Goal: Navigation & Orientation: Find specific page/section

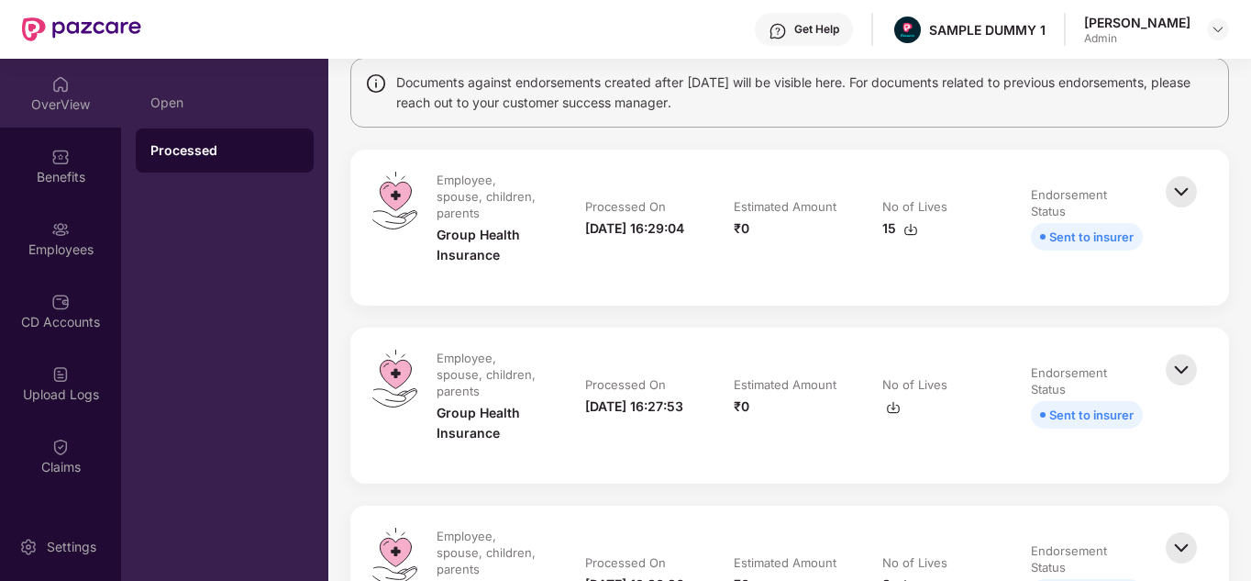
click at [61, 95] on div "OverView" at bounding box center [60, 104] width 121 height 18
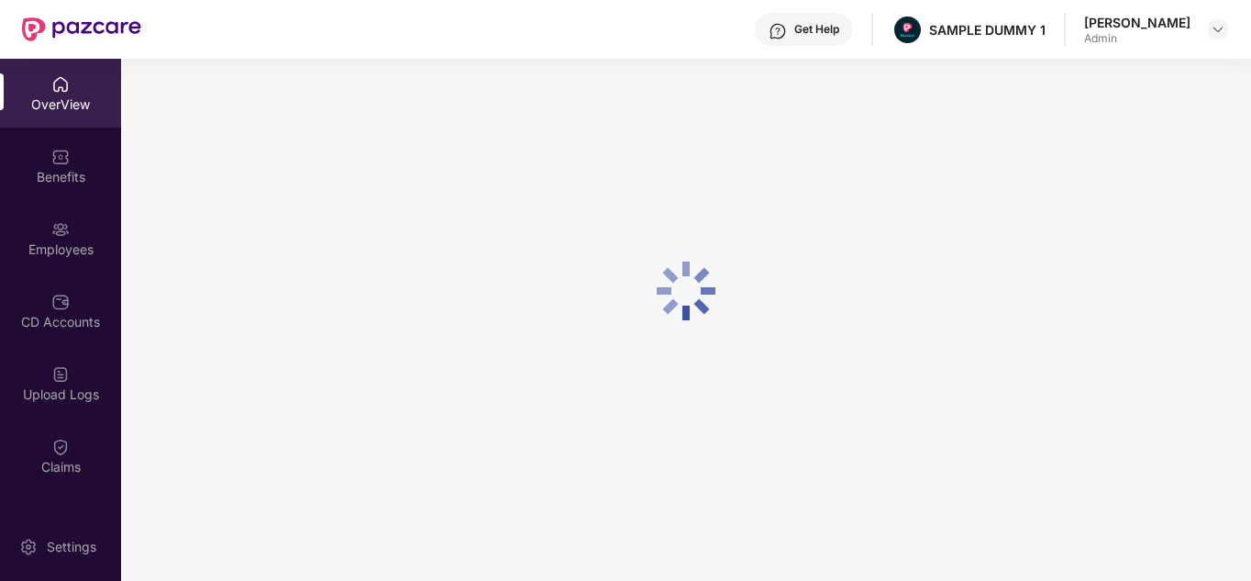
scroll to position [59, 0]
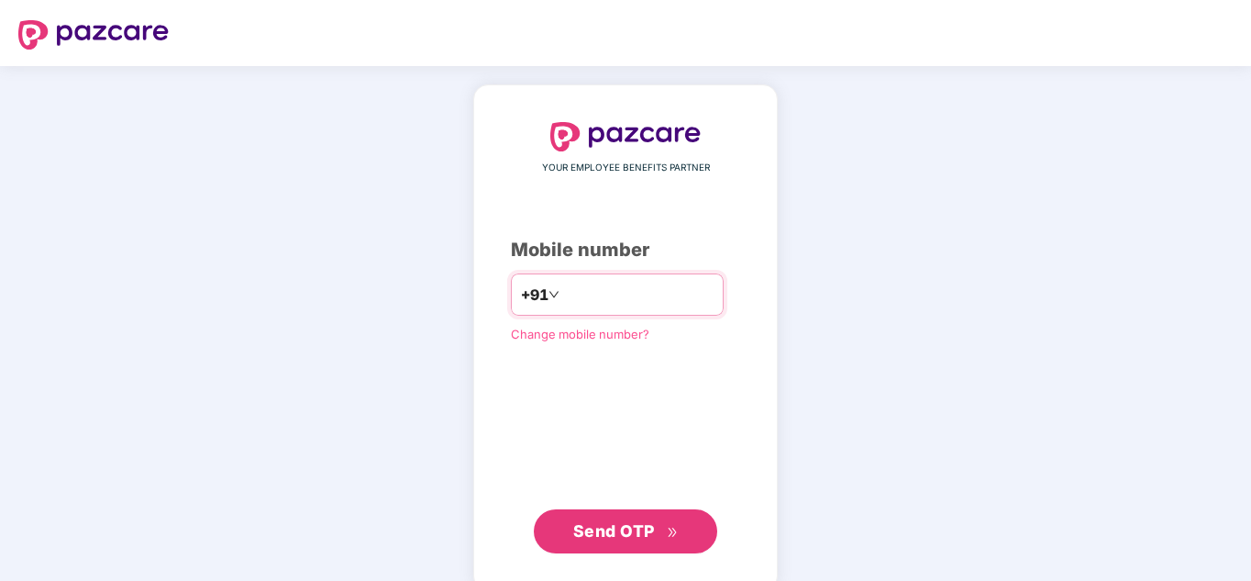
type input "**********"
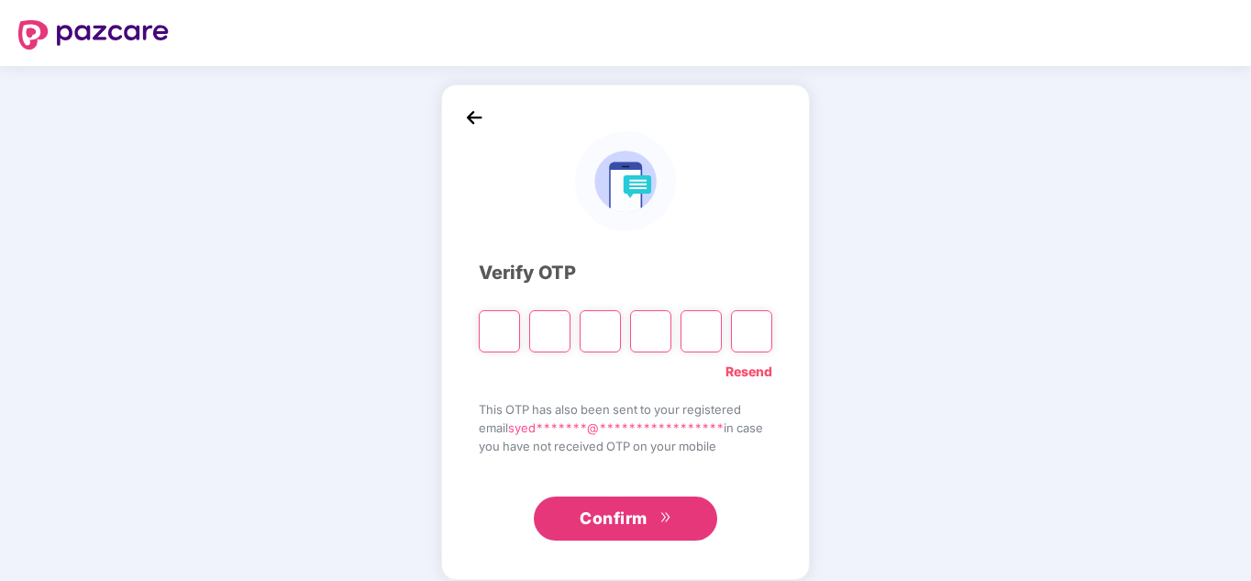
click at [475, 115] on img at bounding box center [475, 118] width 28 height 28
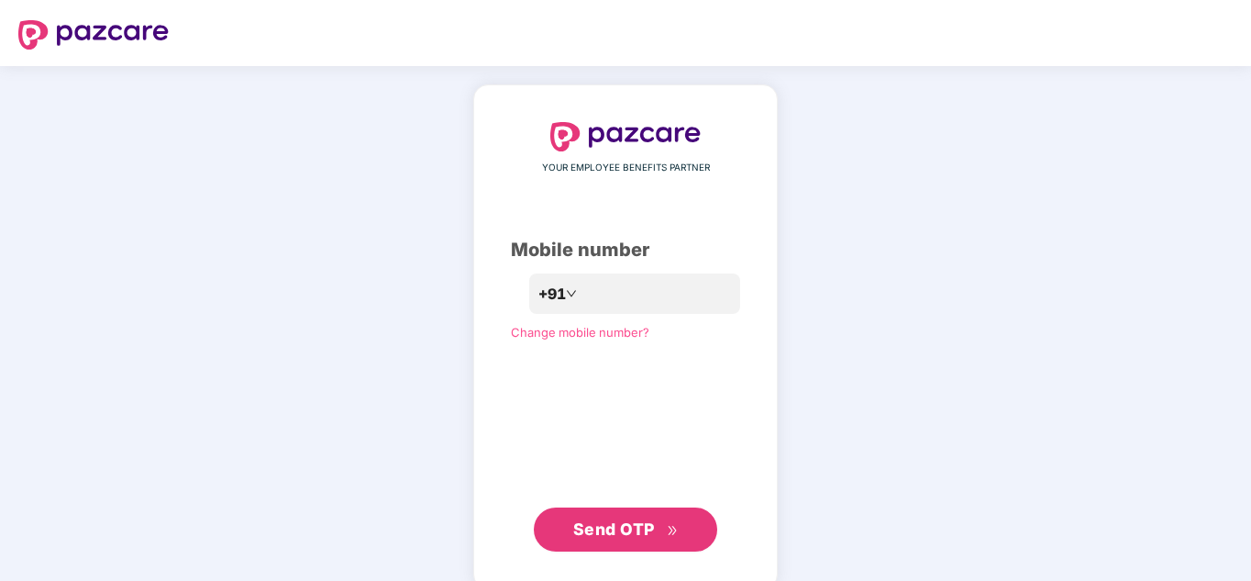
click at [634, 536] on span "Send OTP" at bounding box center [614, 528] width 82 height 19
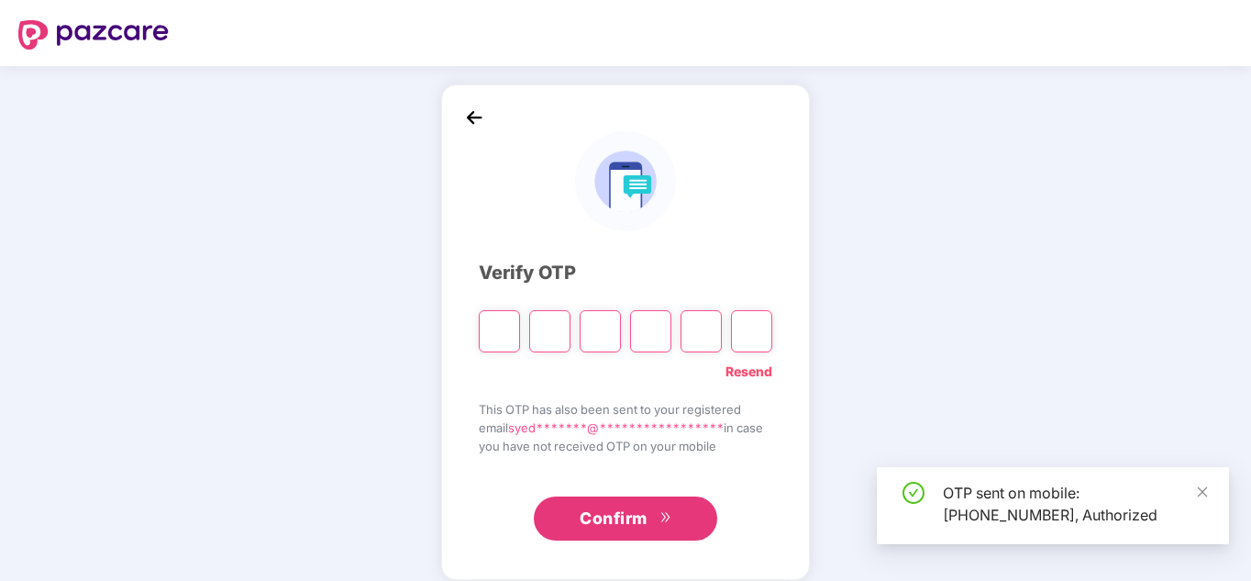
click at [575, 434] on span "**********" at bounding box center [616, 427] width 216 height 15
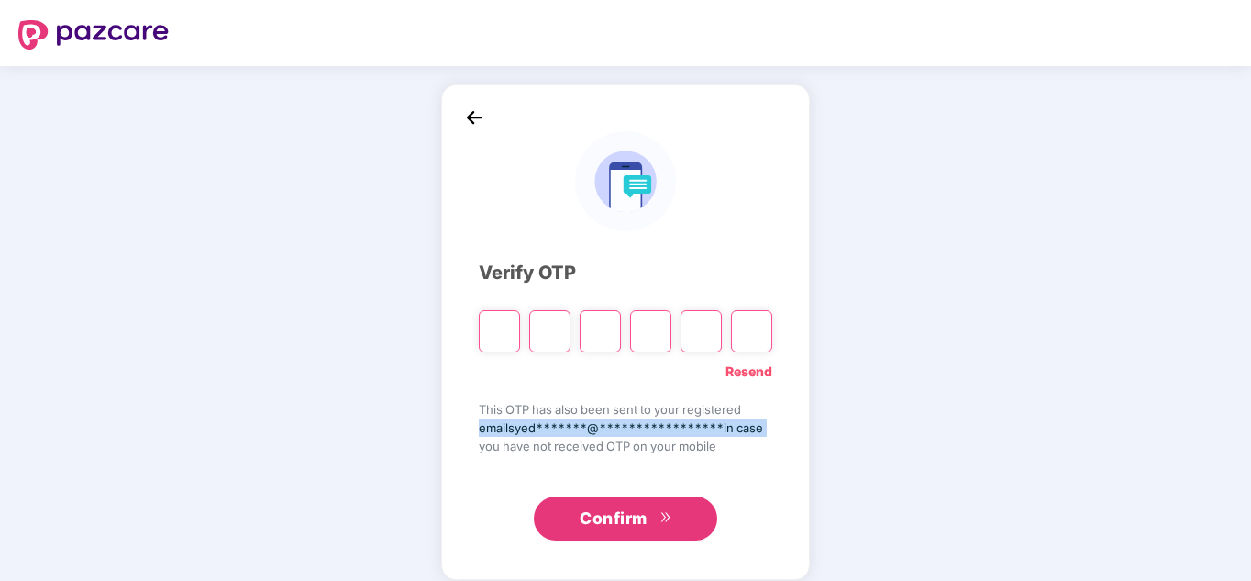
click at [547, 421] on span "**********" at bounding box center [616, 427] width 216 height 15
click at [745, 372] on link "Resend" at bounding box center [749, 371] width 47 height 20
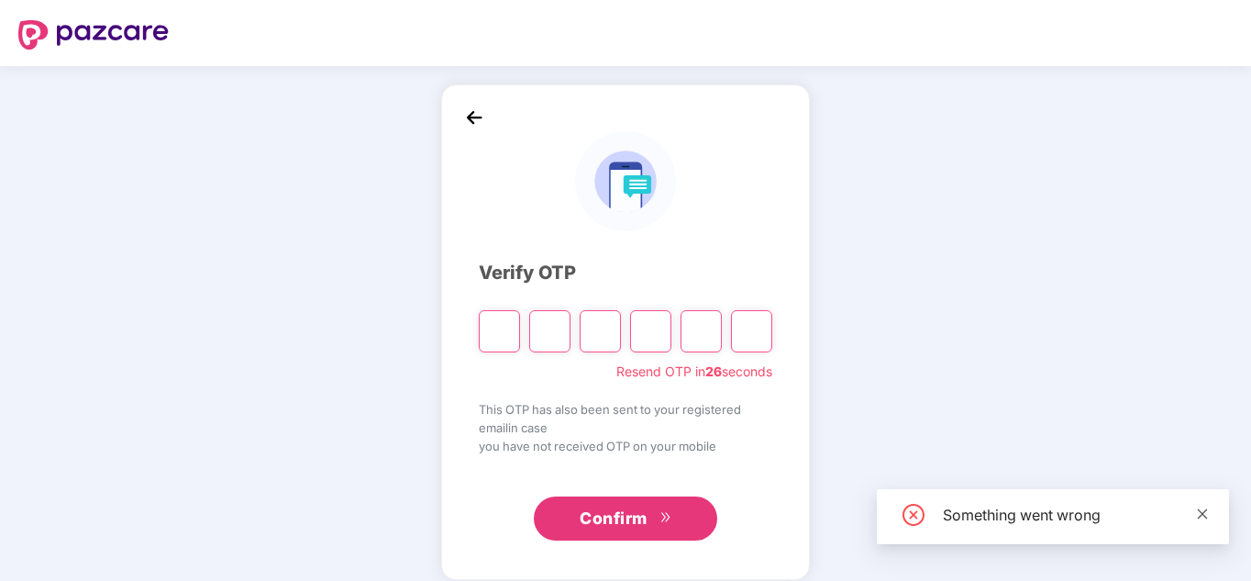
click at [1198, 517] on icon "close" at bounding box center [1203, 513] width 10 height 10
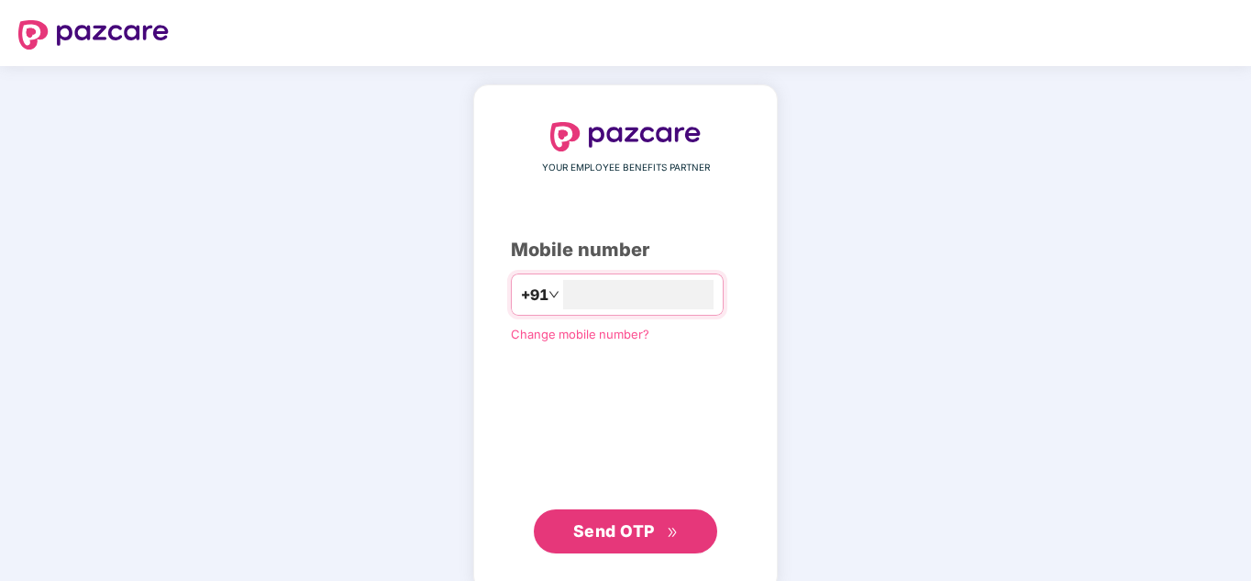
type input "**********"
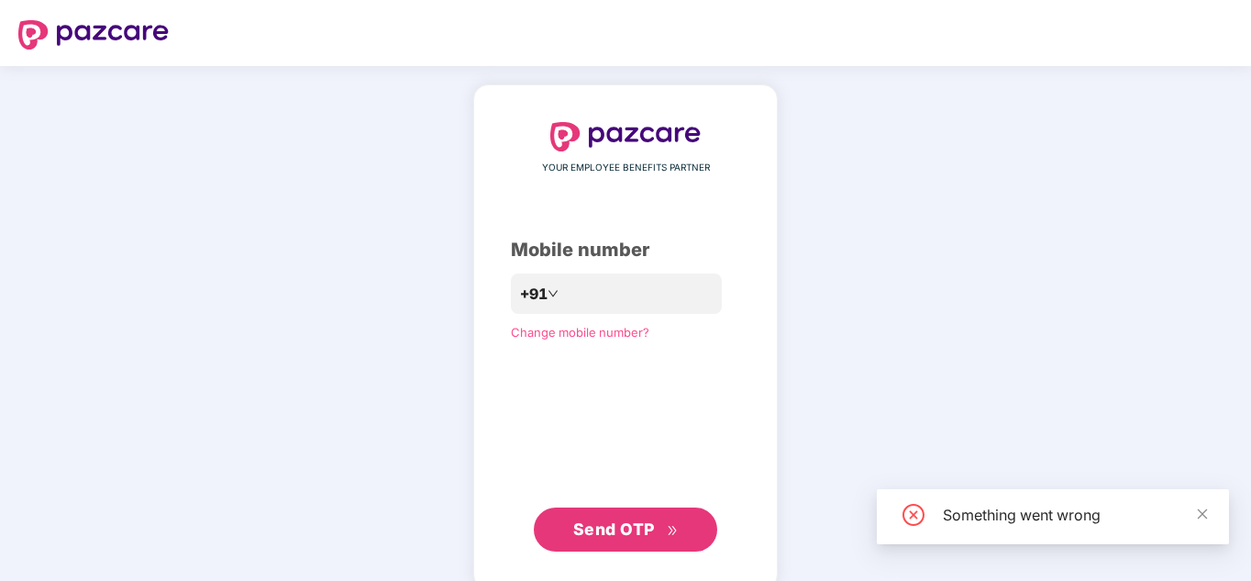
click at [643, 527] on span "Send OTP" at bounding box center [614, 528] width 82 height 19
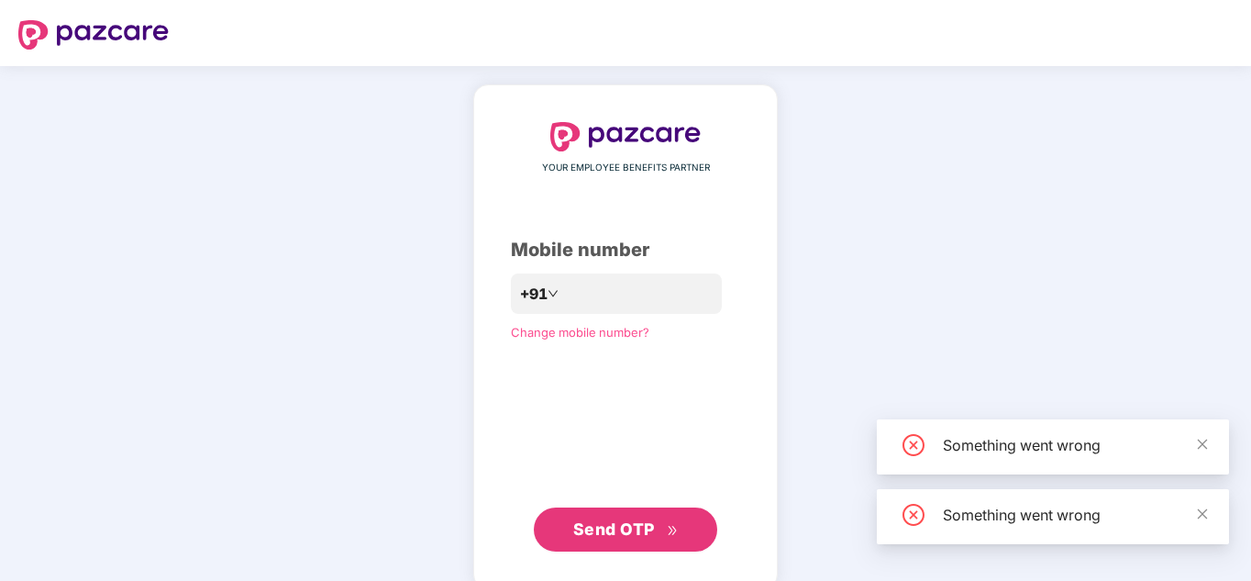
click at [643, 527] on span "Send OTP" at bounding box center [614, 528] width 82 height 19
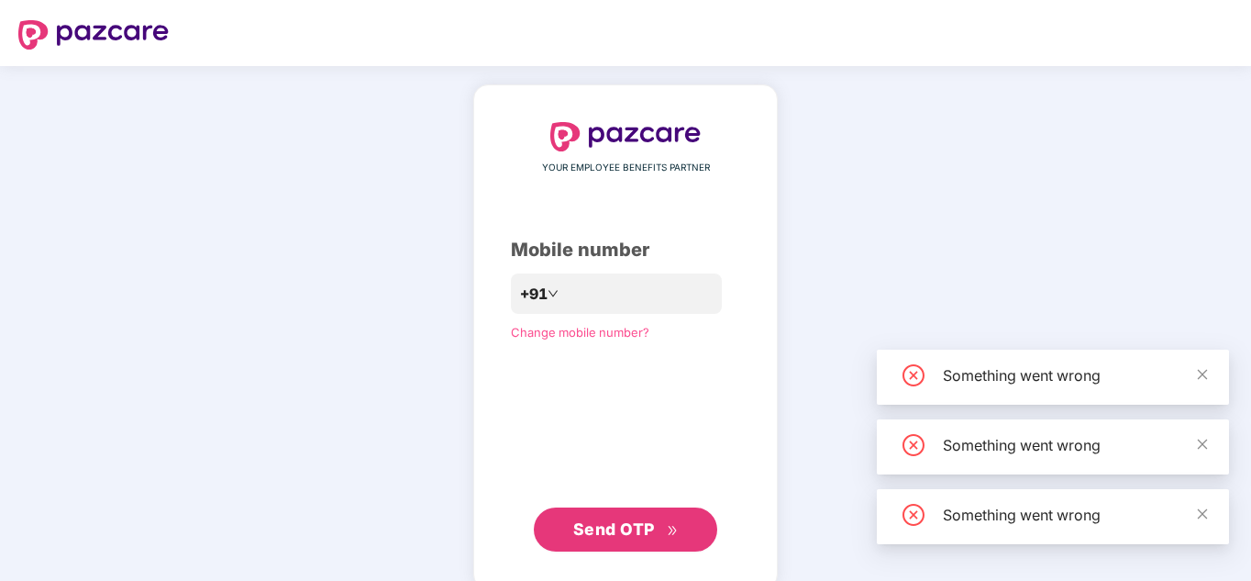
click at [643, 527] on span "Send OTP" at bounding box center [614, 528] width 82 height 19
click at [643, 527] on button "Send OTP" at bounding box center [625, 529] width 183 height 44
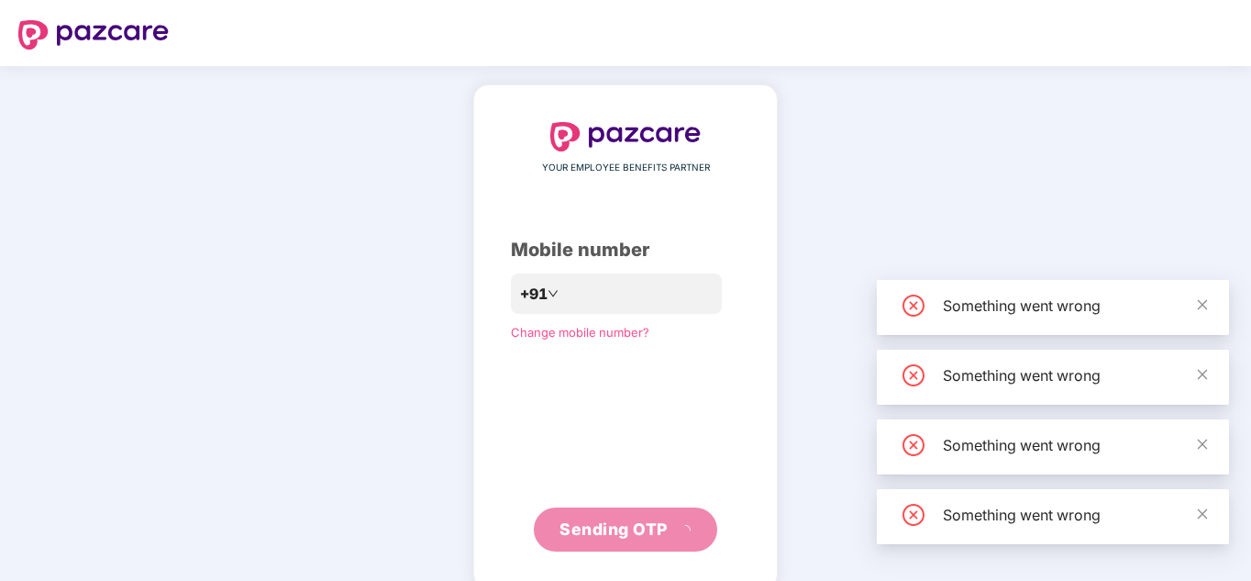
click at [643, 527] on button "Sending OTP" at bounding box center [625, 529] width 183 height 44
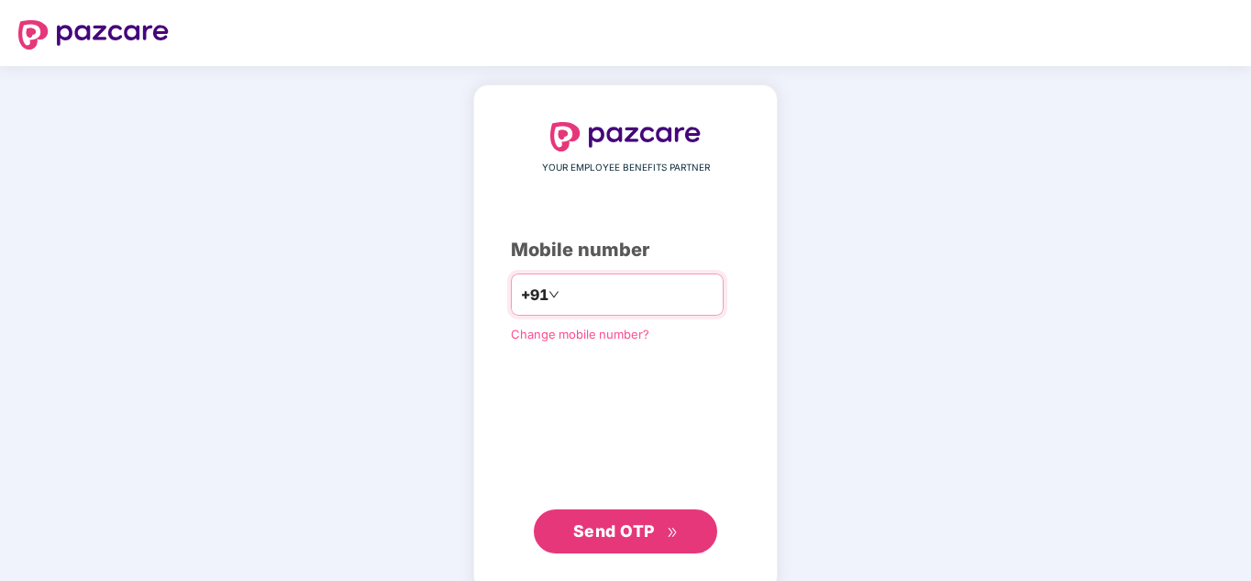
type input "**********"
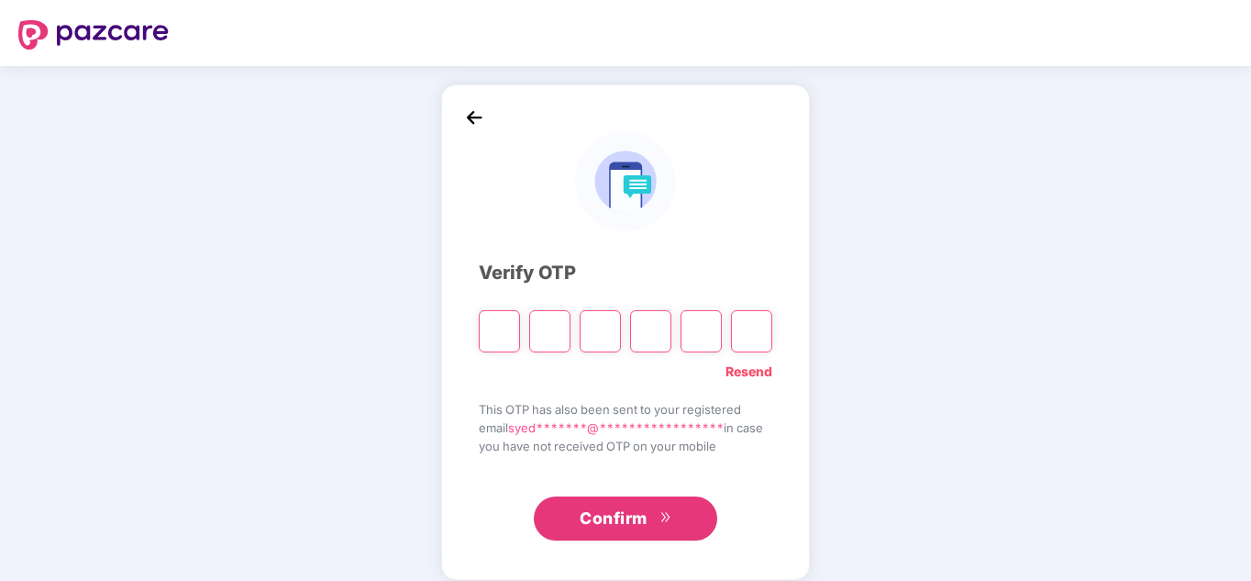
click at [760, 371] on link "Resend" at bounding box center [749, 371] width 47 height 20
click at [483, 109] on img at bounding box center [475, 118] width 28 height 28
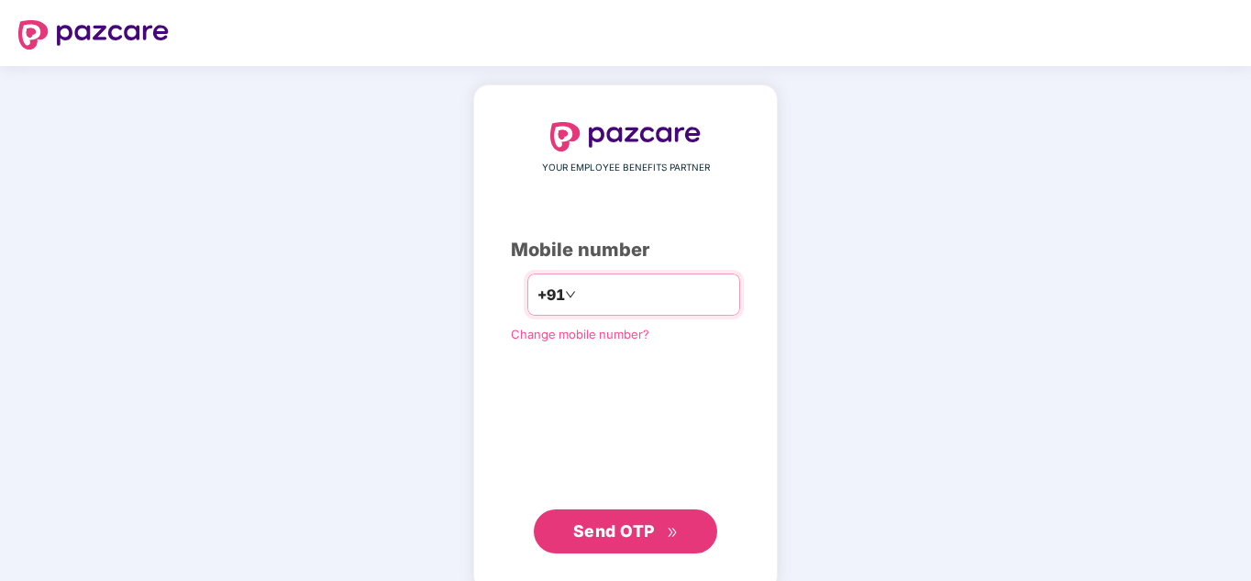
drag, startPoint x: 664, startPoint y: 290, endPoint x: 458, endPoint y: 298, distance: 206.6
click at [473, 298] on div "**********" at bounding box center [625, 337] width 305 height 506
type input "**********"
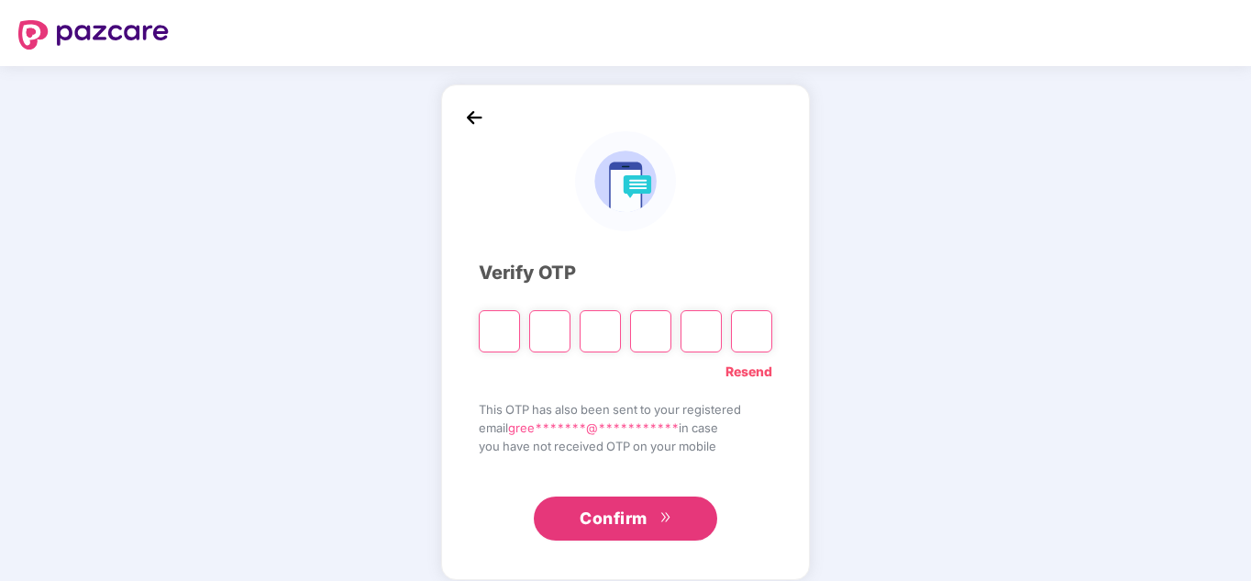
type input "*"
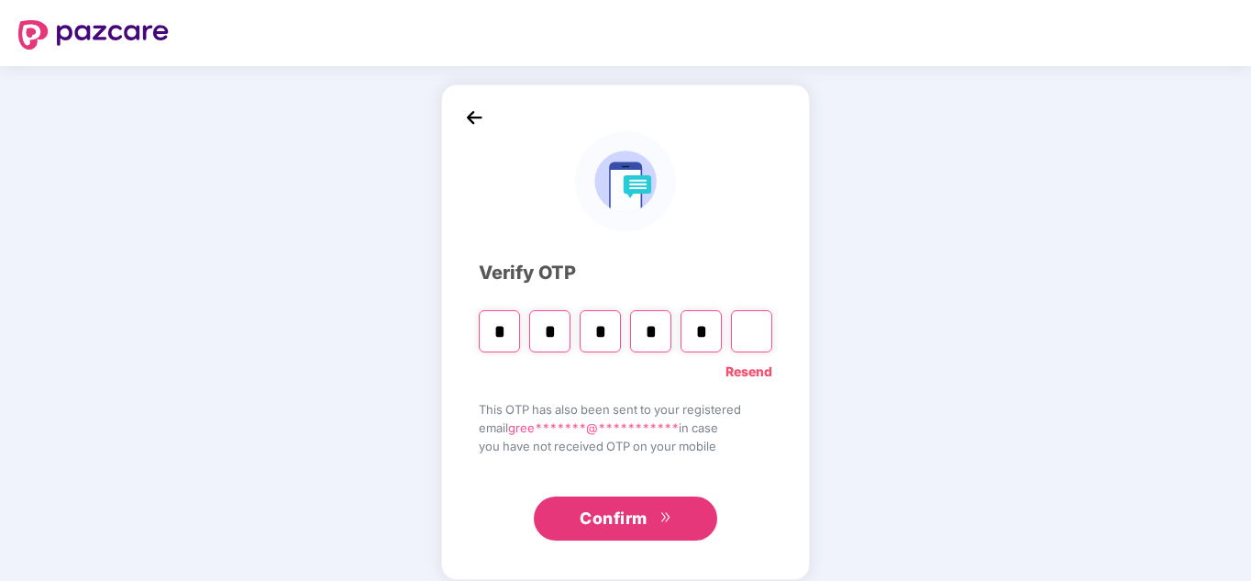
type input "*"
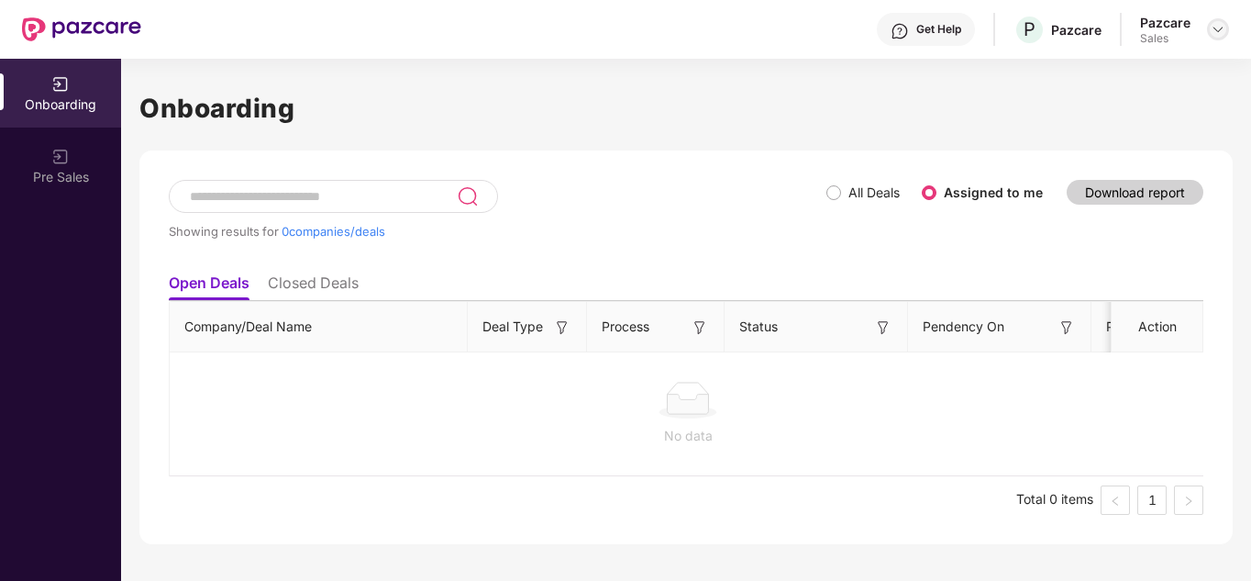
click at [1212, 29] on img at bounding box center [1218, 29] width 15 height 15
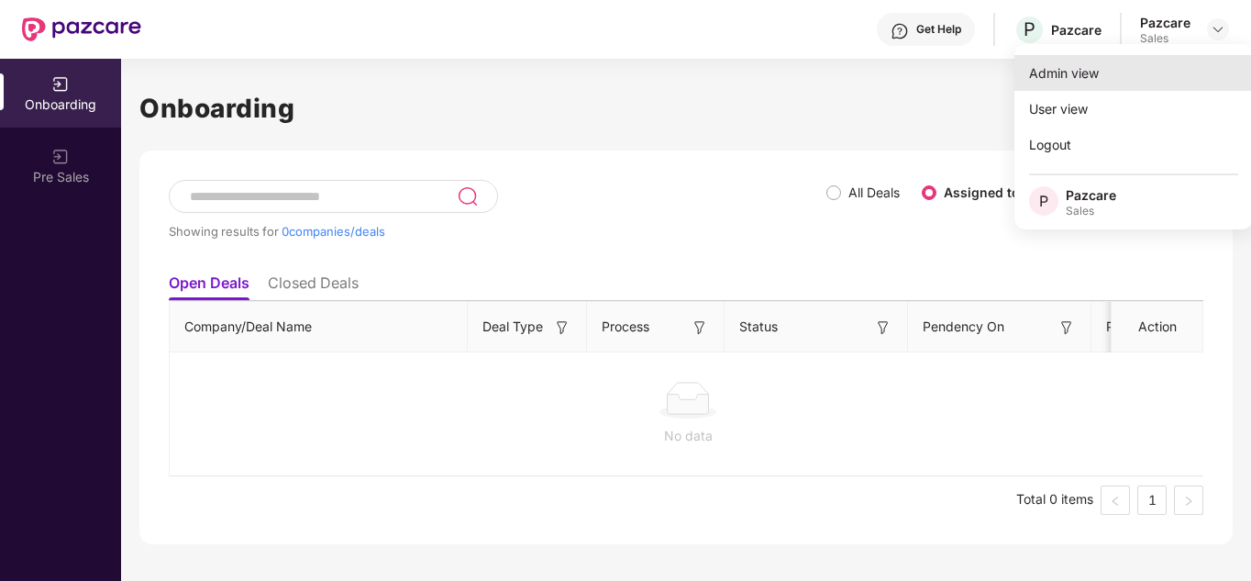
click at [1071, 72] on div "Admin view" at bounding box center [1134, 73] width 239 height 36
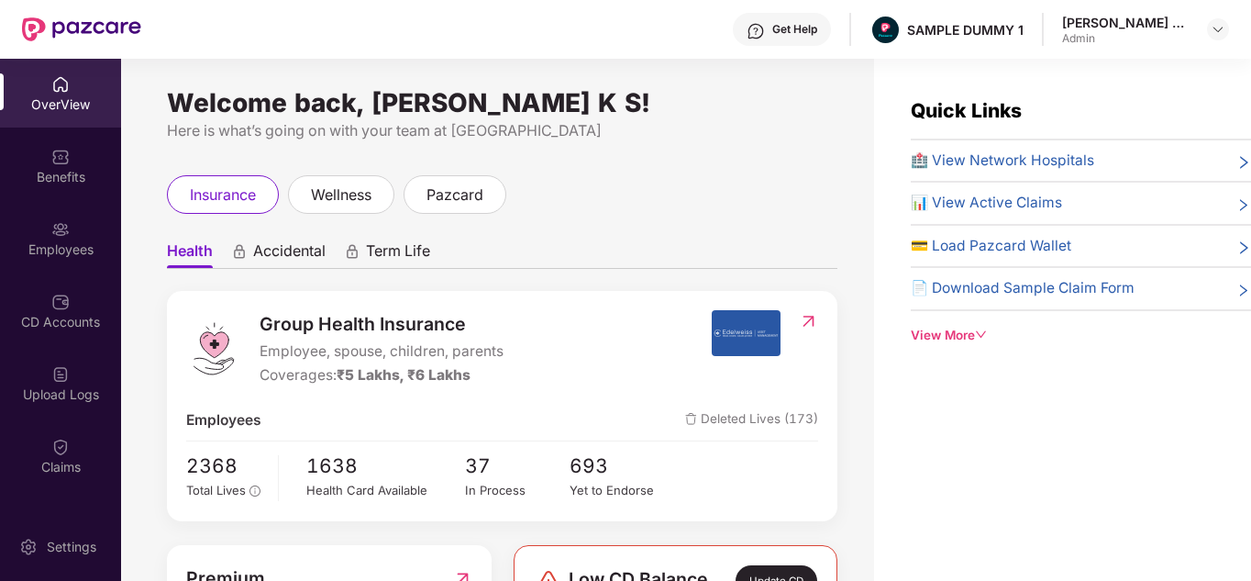
click at [955, 327] on div "View More" at bounding box center [1081, 335] width 340 height 19
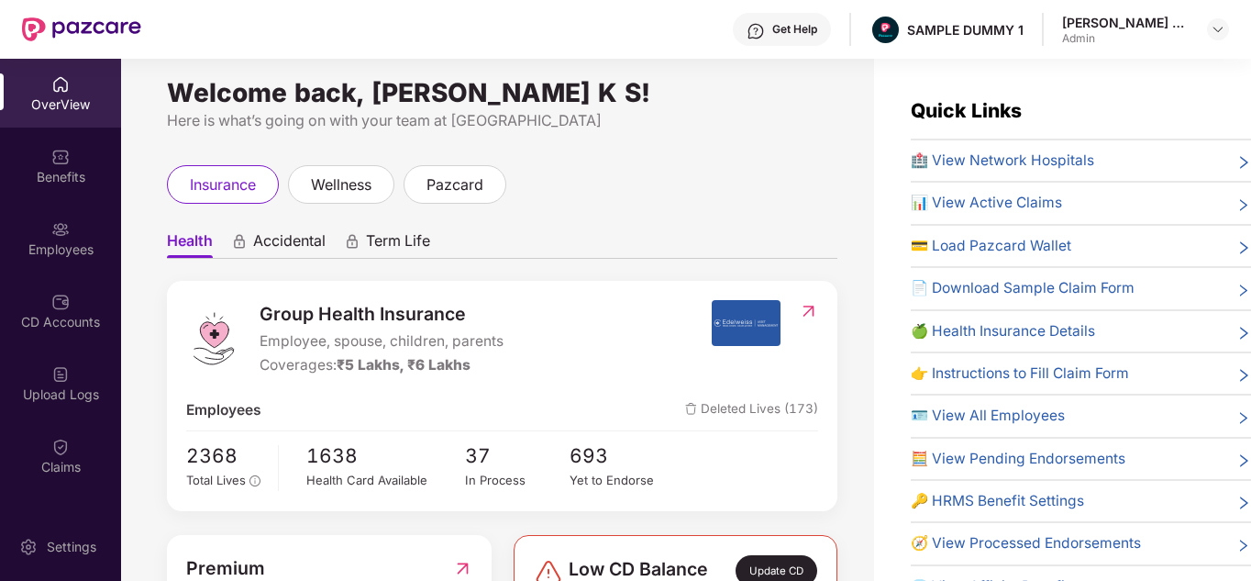
scroll to position [11, 0]
click at [765, 32] on img at bounding box center [756, 31] width 18 height 18
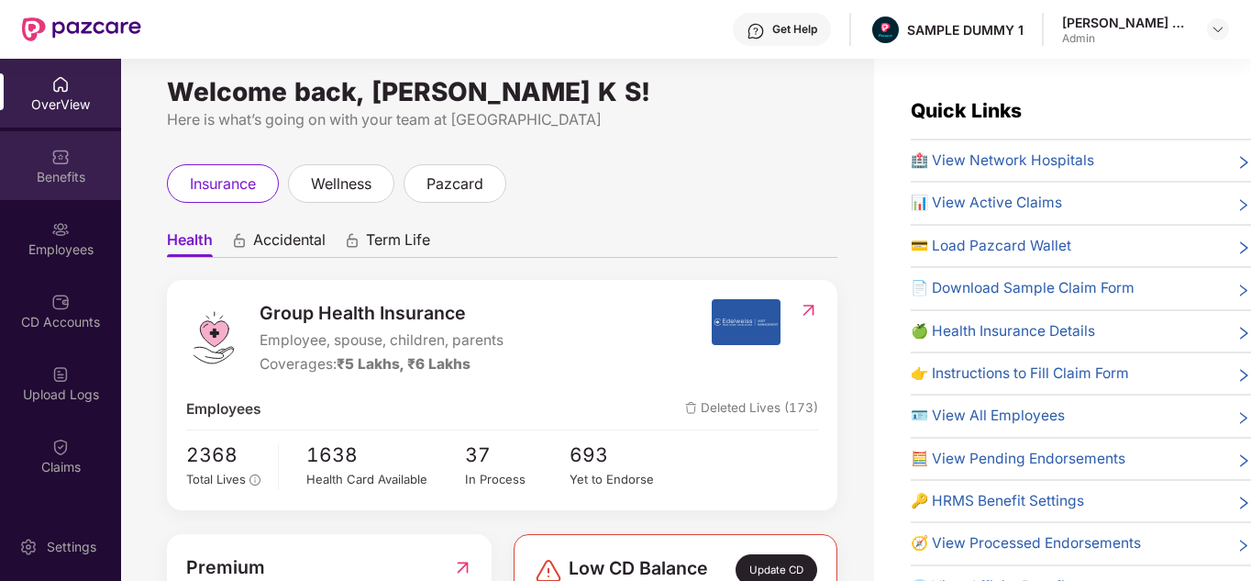
click at [56, 185] on div "Benefits" at bounding box center [60, 177] width 121 height 18
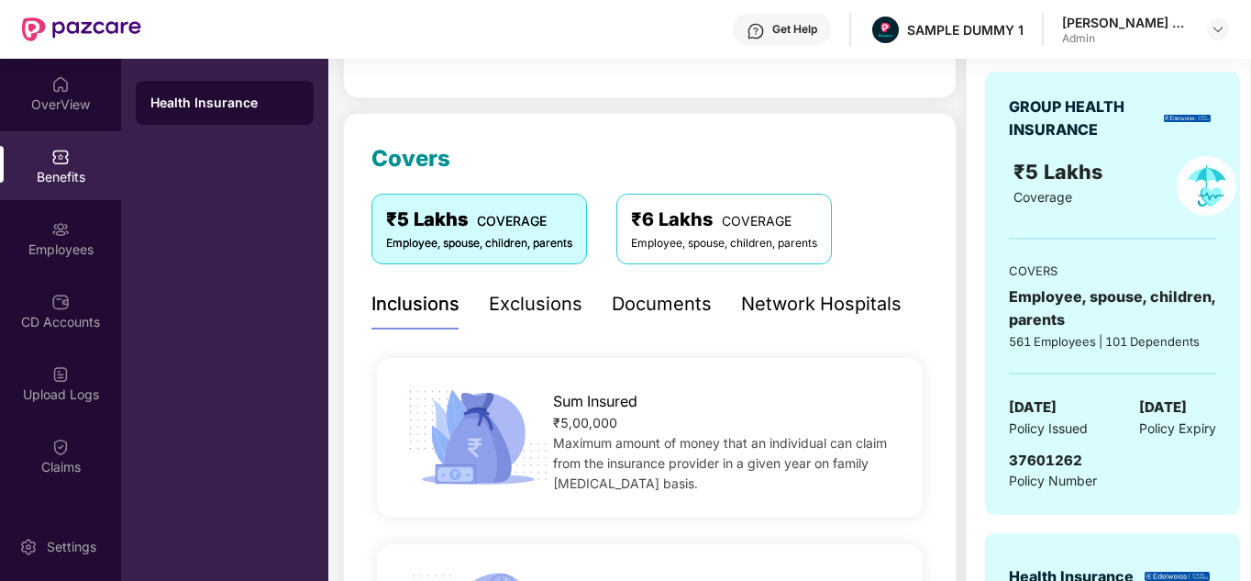
scroll to position [185, 0]
click at [671, 311] on div "Documents" at bounding box center [662, 303] width 100 height 28
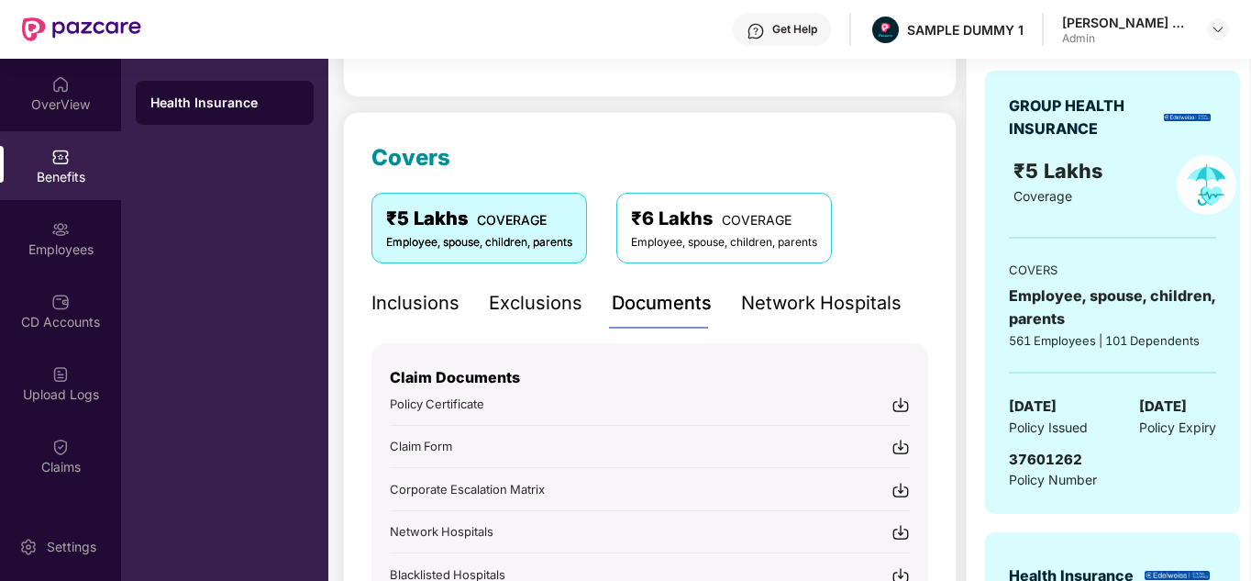
scroll to position [379, 0]
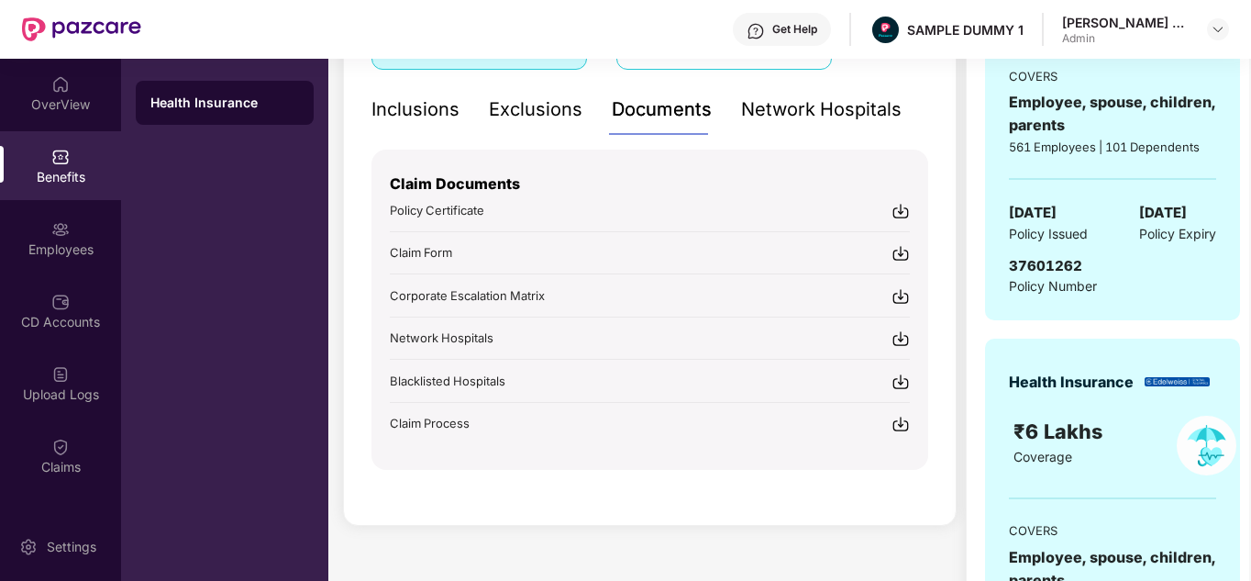
click at [765, 31] on img at bounding box center [756, 31] width 18 height 18
click at [452, 526] on div "₹ 4,566.00 Shared C.D balance view details Covers ₹5 Lakhs COVERAGE Employee, s…" at bounding box center [650, 271] width 614 height 1055
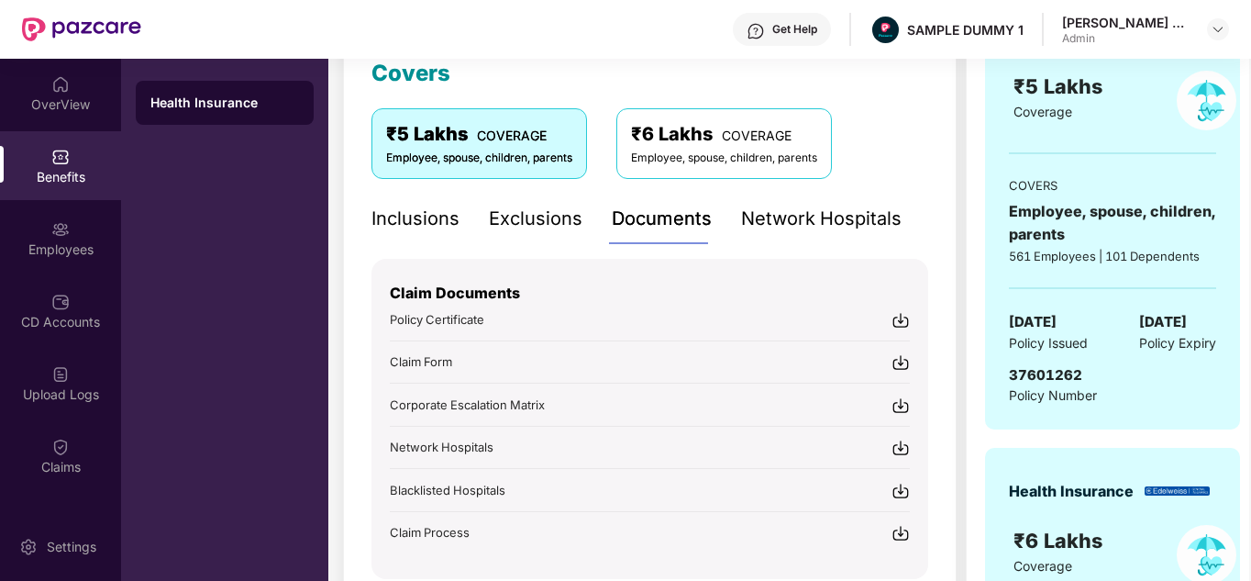
scroll to position [268, 0]
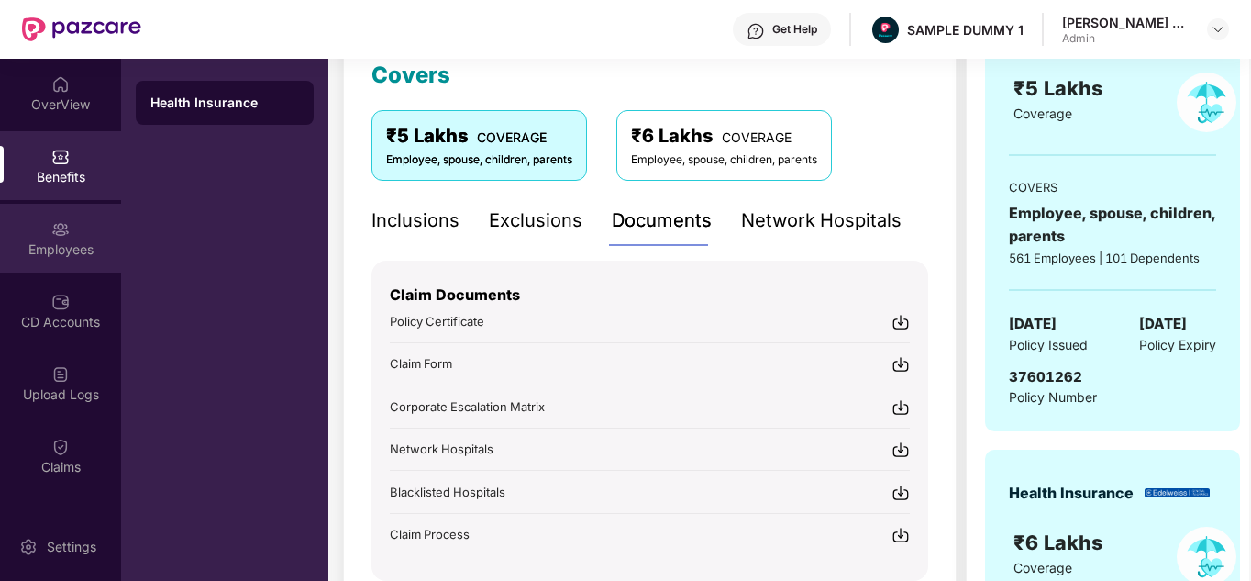
click at [63, 237] on img at bounding box center [60, 229] width 18 height 18
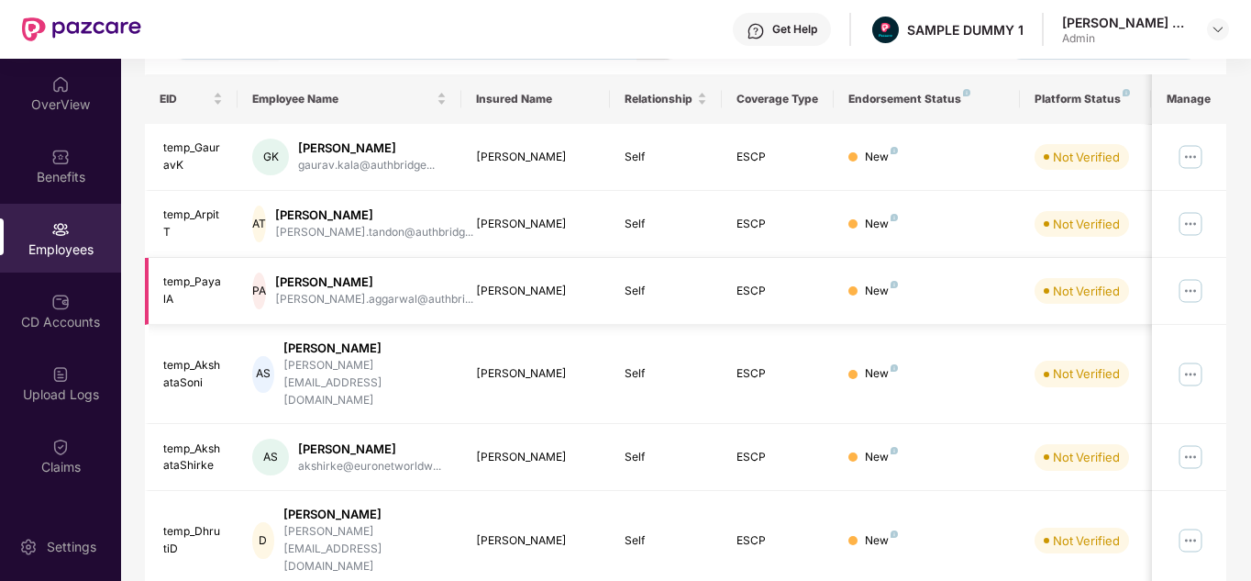
scroll to position [0, 0]
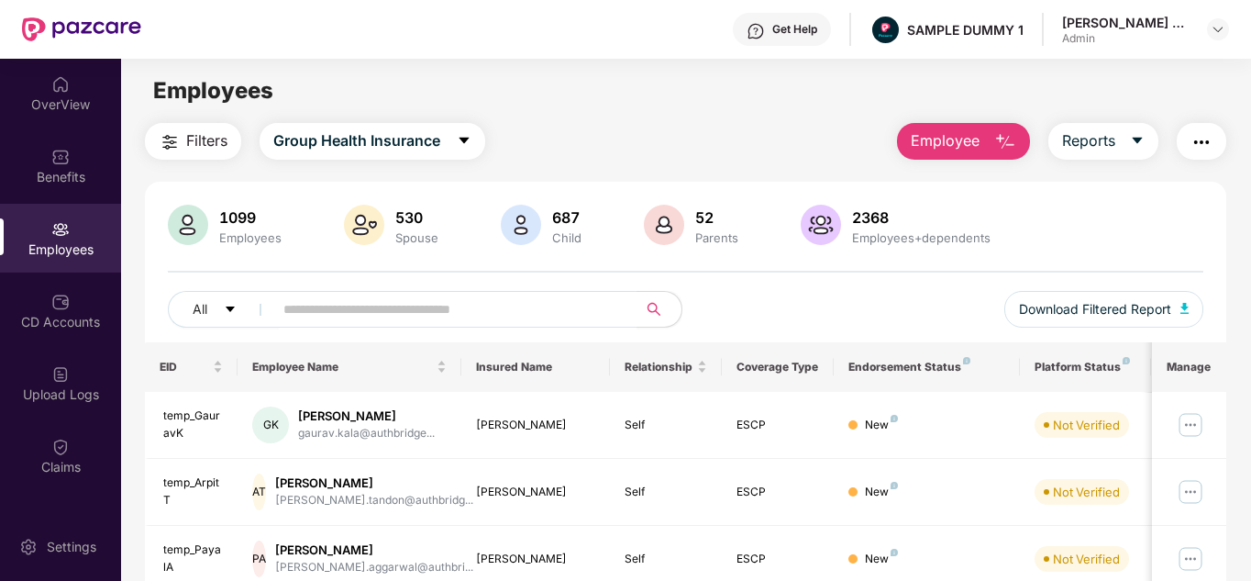
click at [995, 152] on img "button" at bounding box center [1005, 142] width 22 height 22
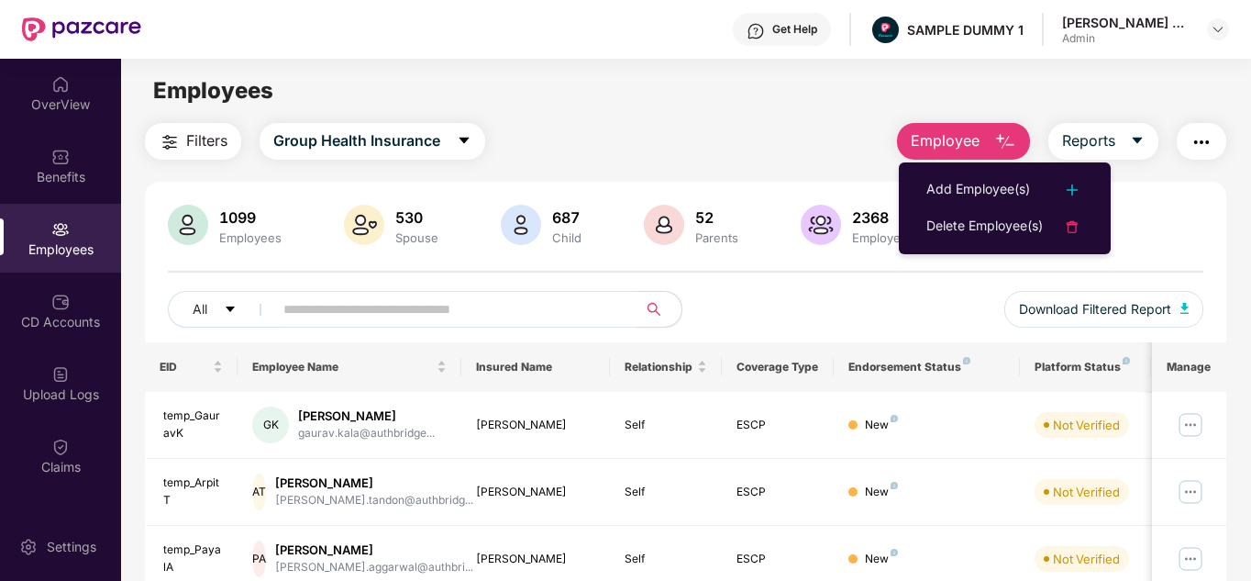
click at [840, 155] on div "Filters Group Health Insurance Employee Reports" at bounding box center [686, 141] width 1082 height 37
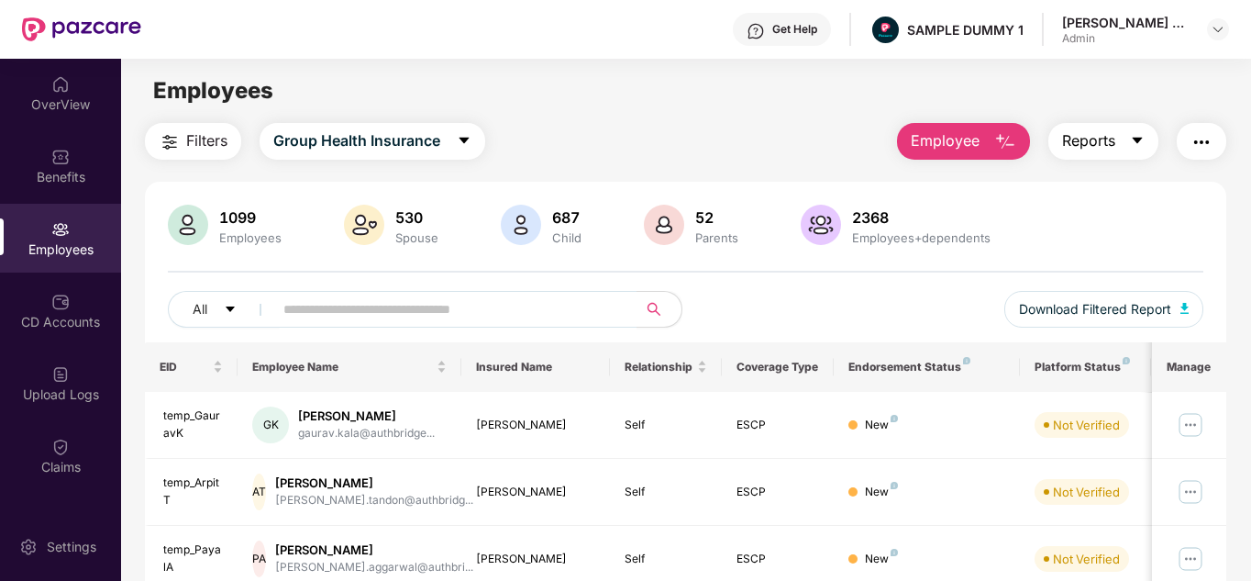
click at [1121, 148] on button "Reports" at bounding box center [1104, 141] width 110 height 37
click at [1194, 139] on img "button" at bounding box center [1202, 142] width 22 height 22
click at [807, 136] on div "Filters Group Health Insurance Employee Reports" at bounding box center [686, 141] width 1082 height 37
click at [186, 150] on span "Filters" at bounding box center [206, 140] width 41 height 23
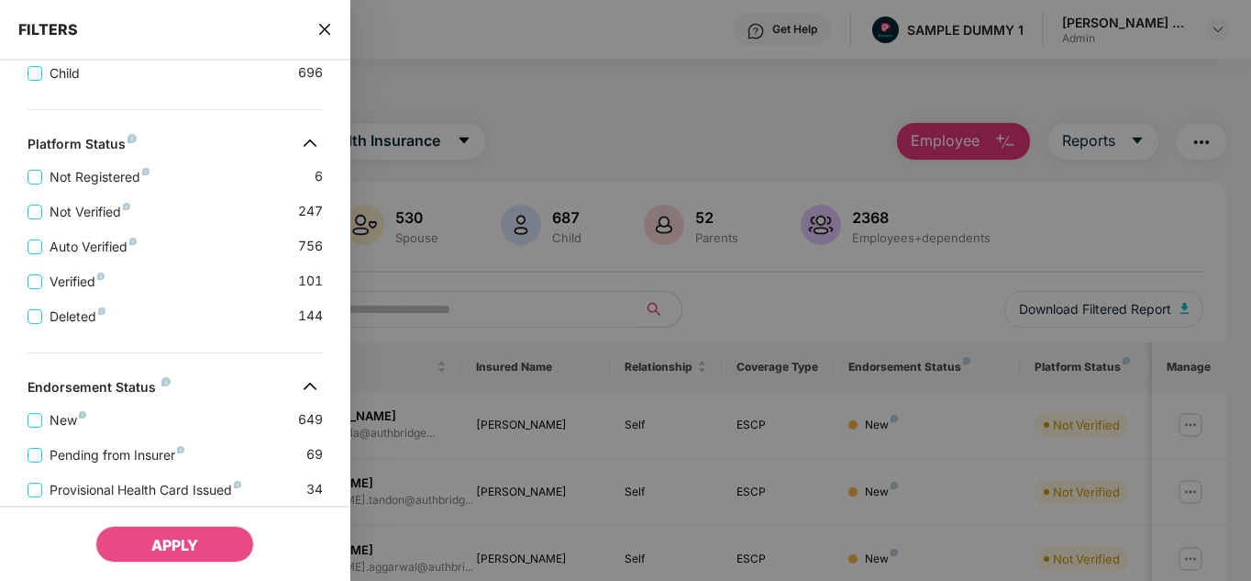
scroll to position [596, 0]
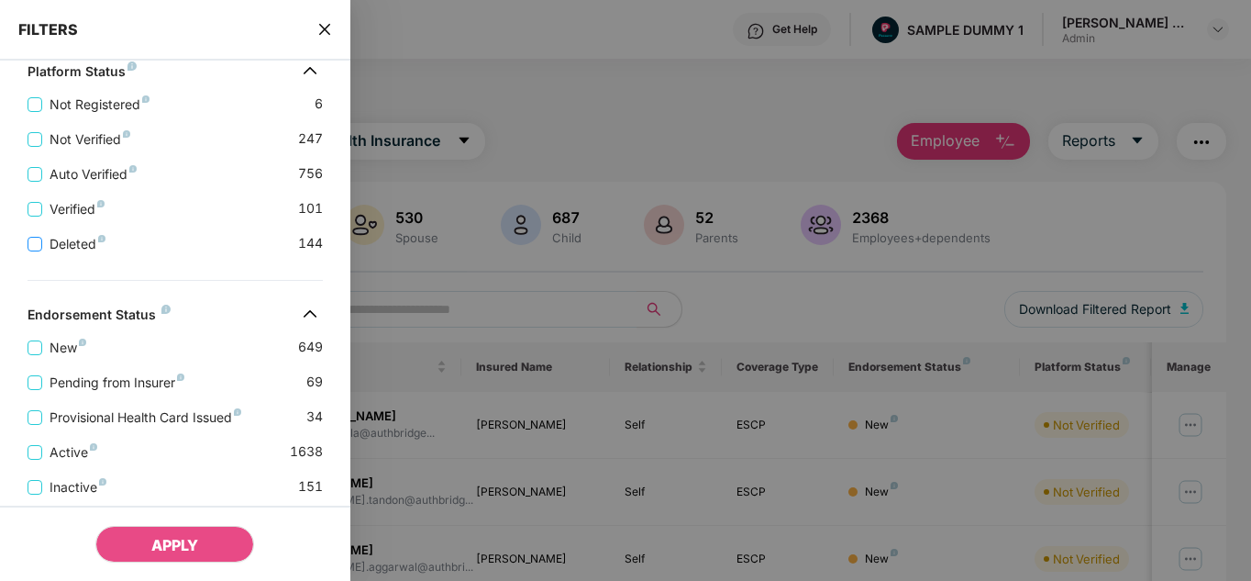
click at [51, 250] on span "Deleted" at bounding box center [77, 244] width 71 height 20
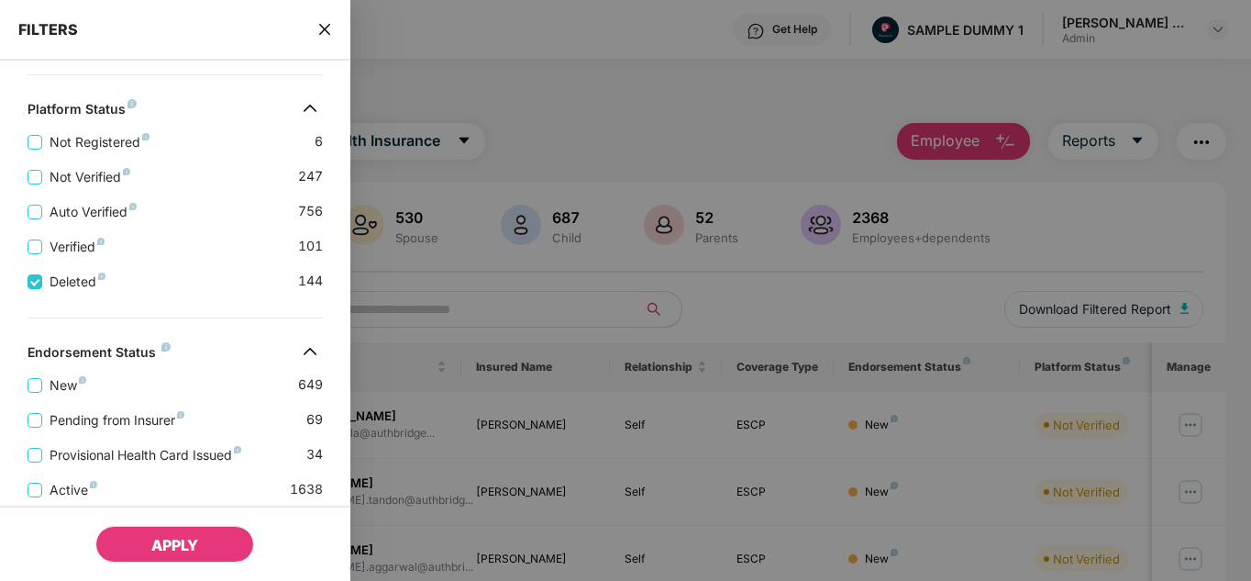
click at [197, 556] on button "APPLY" at bounding box center [174, 544] width 159 height 37
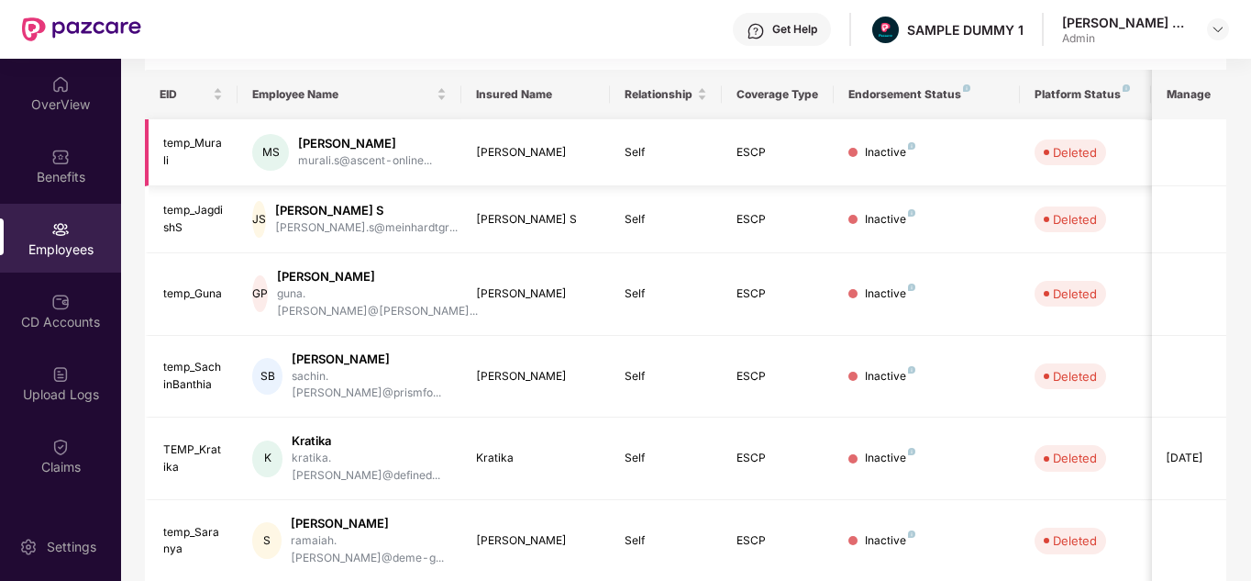
scroll to position [0, 0]
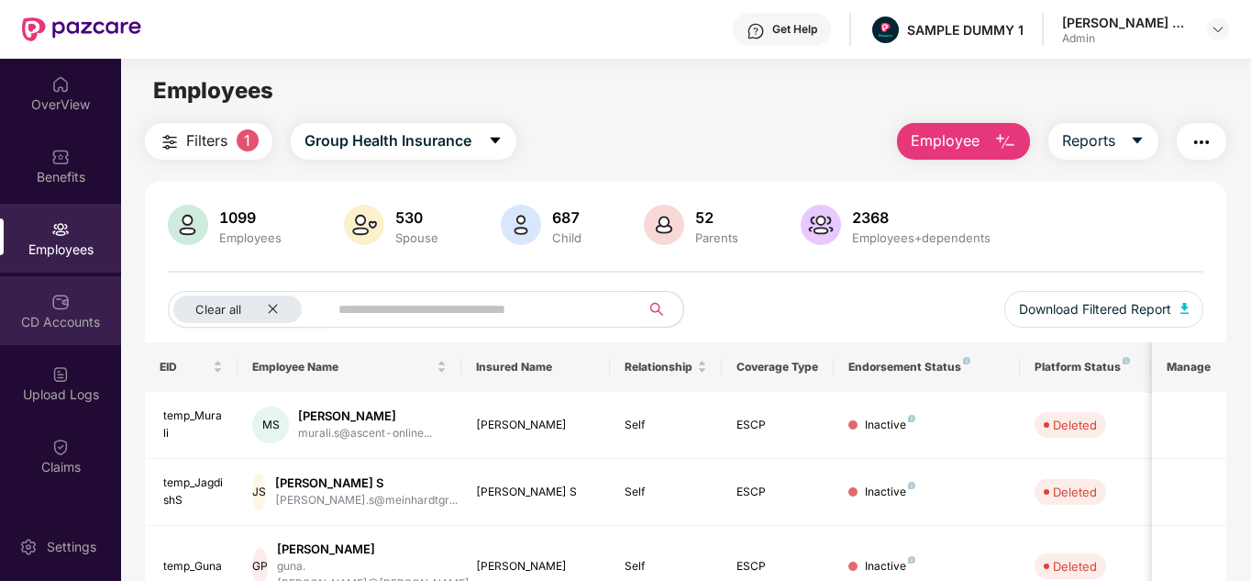
click at [64, 311] on div "CD Accounts" at bounding box center [60, 310] width 121 height 69
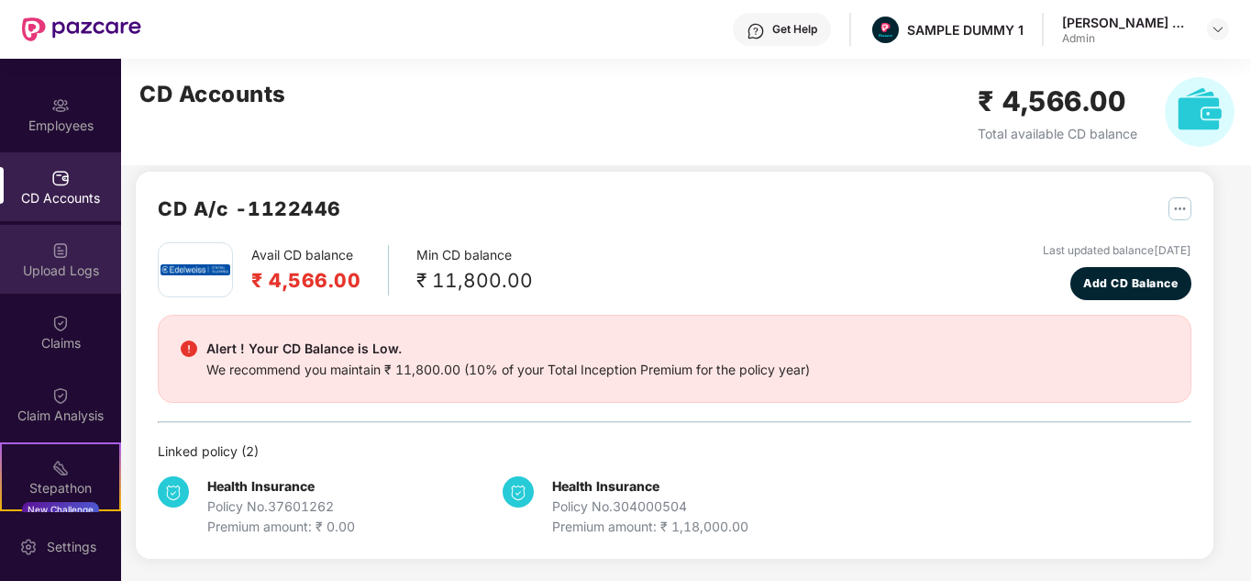
scroll to position [125, 0]
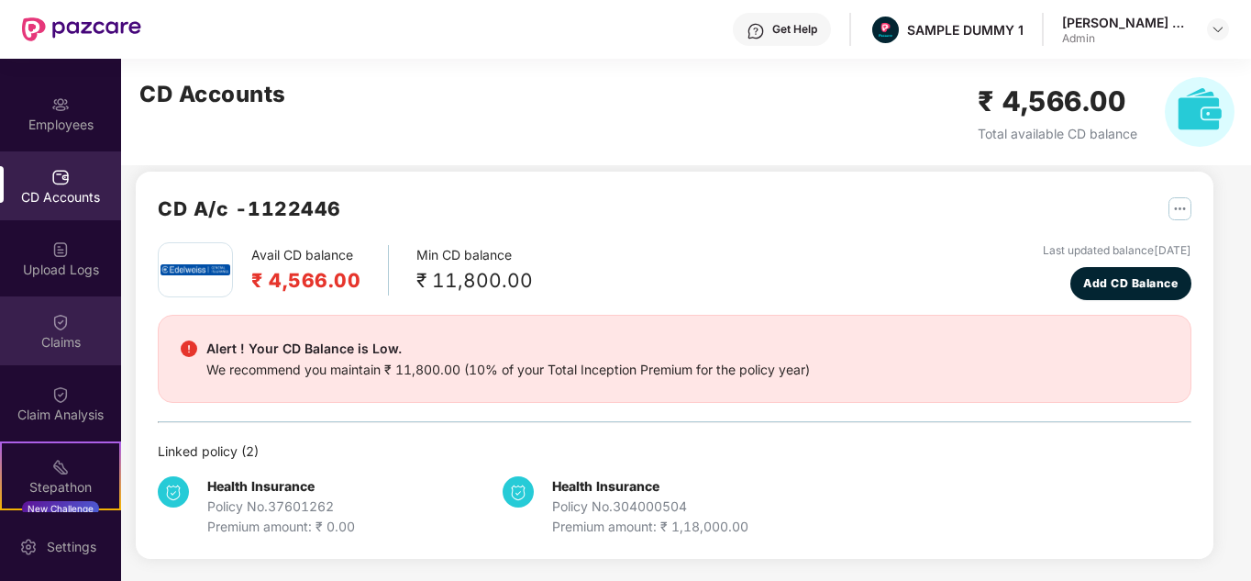
click at [60, 327] on img at bounding box center [60, 322] width 18 height 18
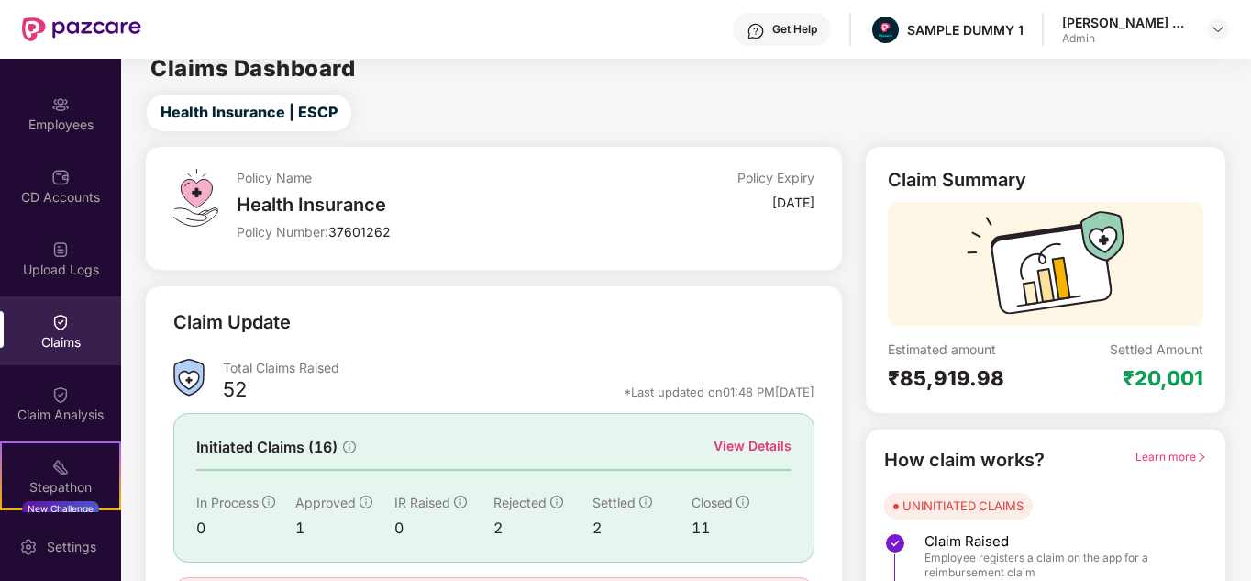
scroll to position [138, 0]
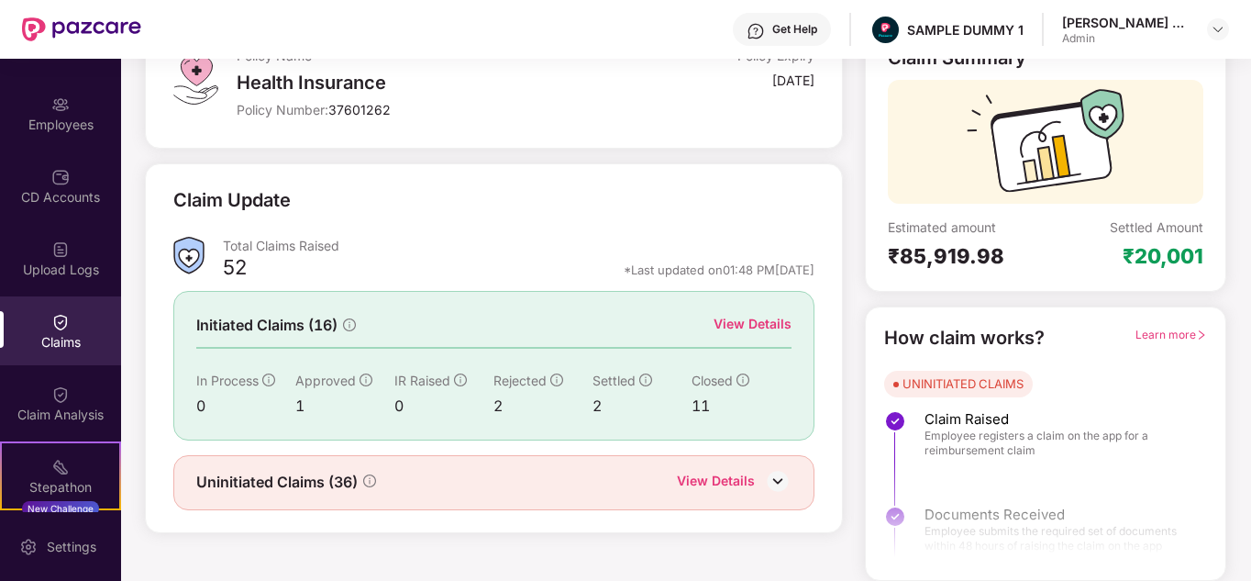
click at [728, 324] on div "View Details" at bounding box center [753, 324] width 78 height 20
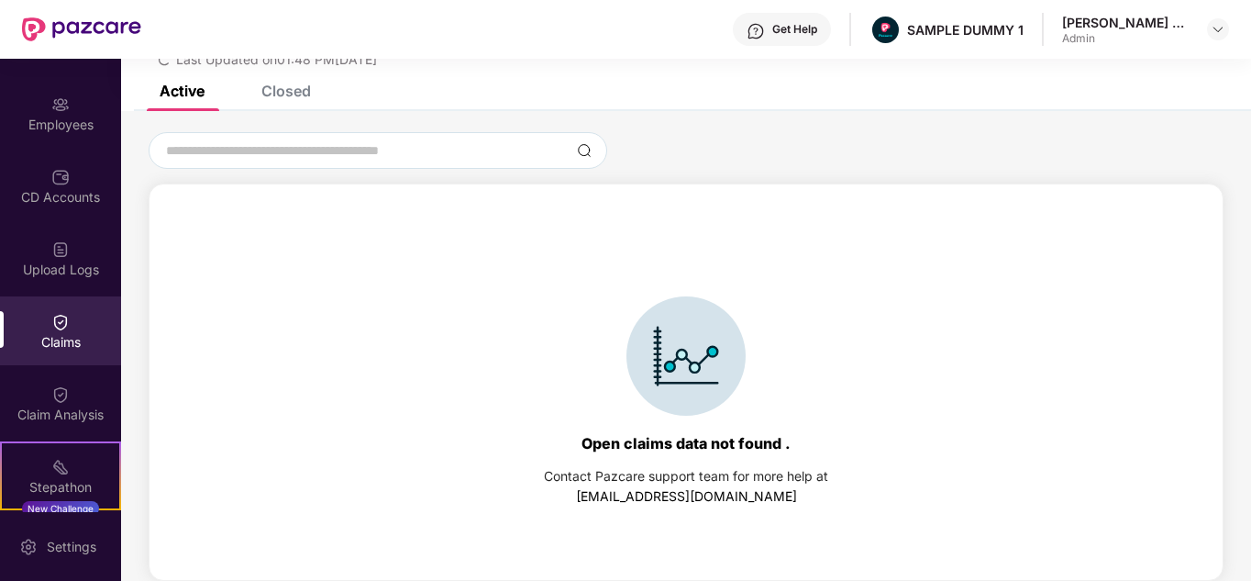
scroll to position [0, 0]
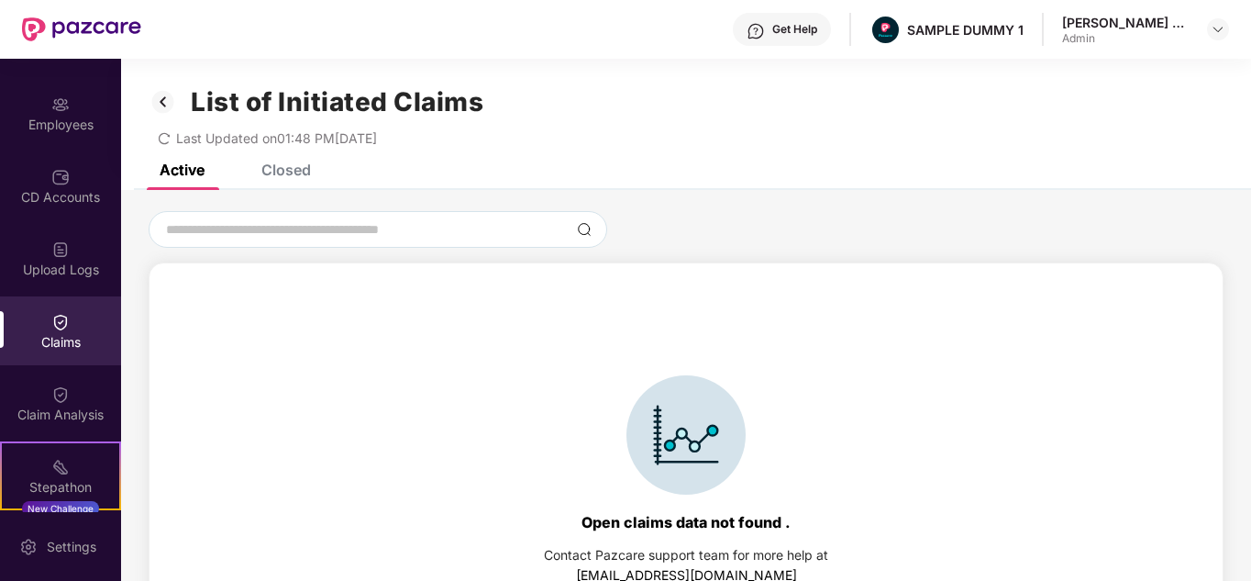
click at [301, 178] on div "Closed" at bounding box center [286, 170] width 50 height 18
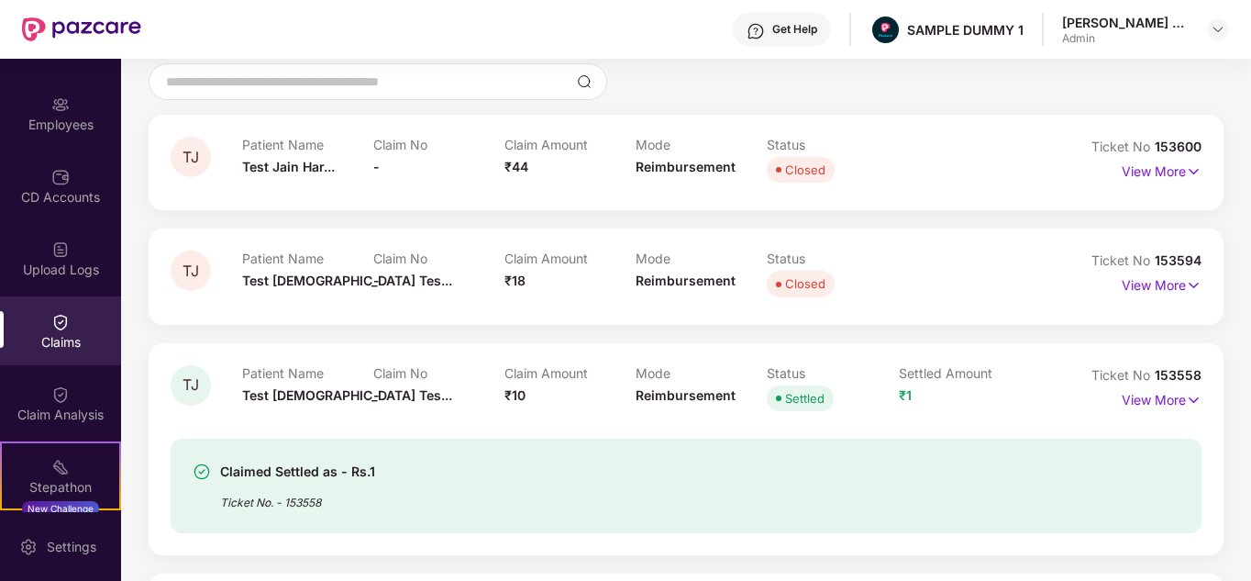
scroll to position [149, 0]
click at [1151, 174] on p "View More" at bounding box center [1162, 168] width 80 height 25
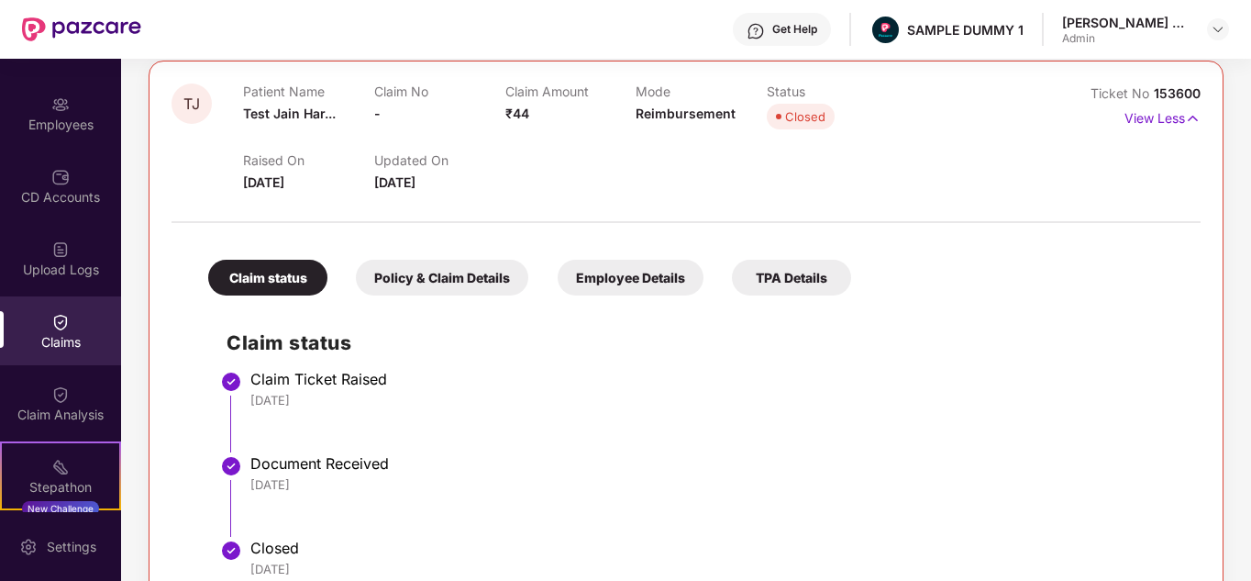
scroll to position [201, 0]
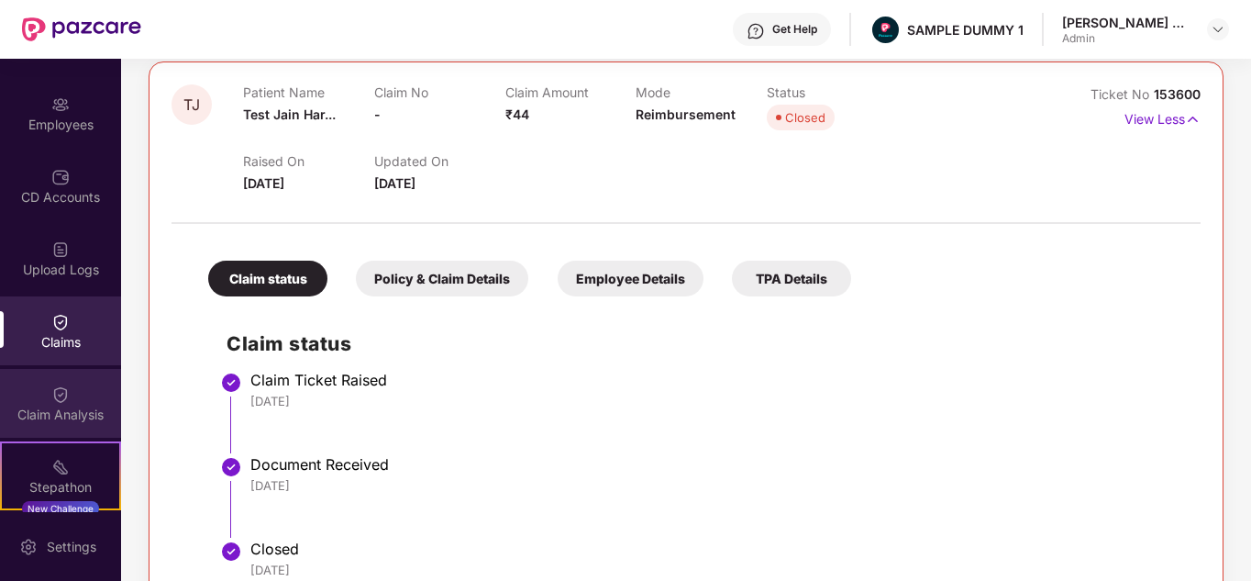
click at [87, 375] on div "Claim Analysis" at bounding box center [60, 403] width 121 height 69
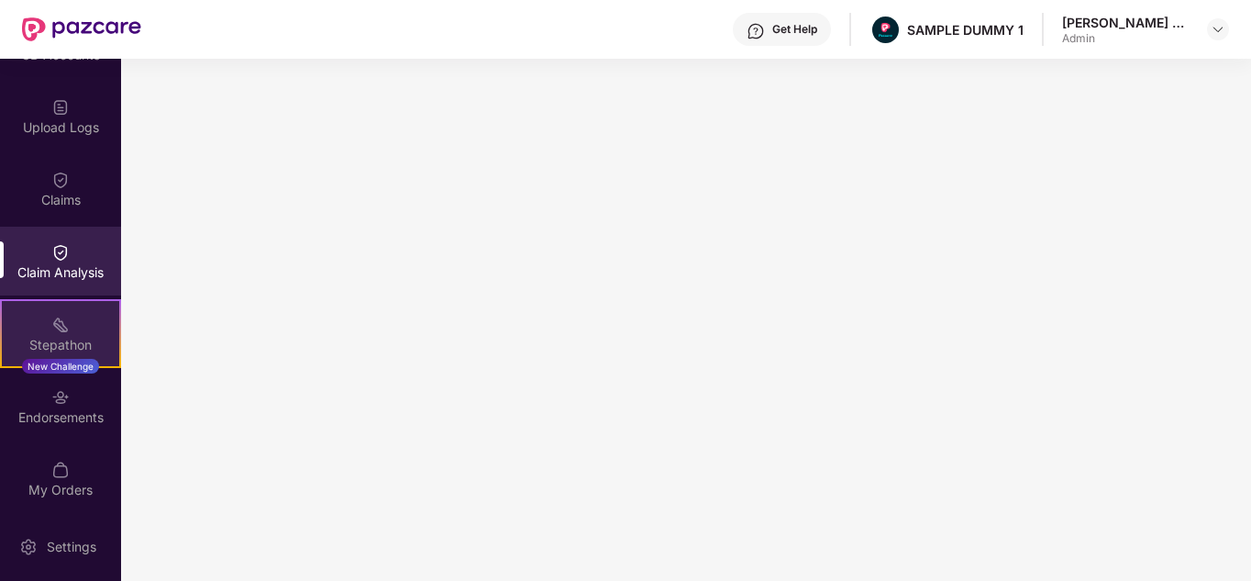
scroll to position [344, 0]
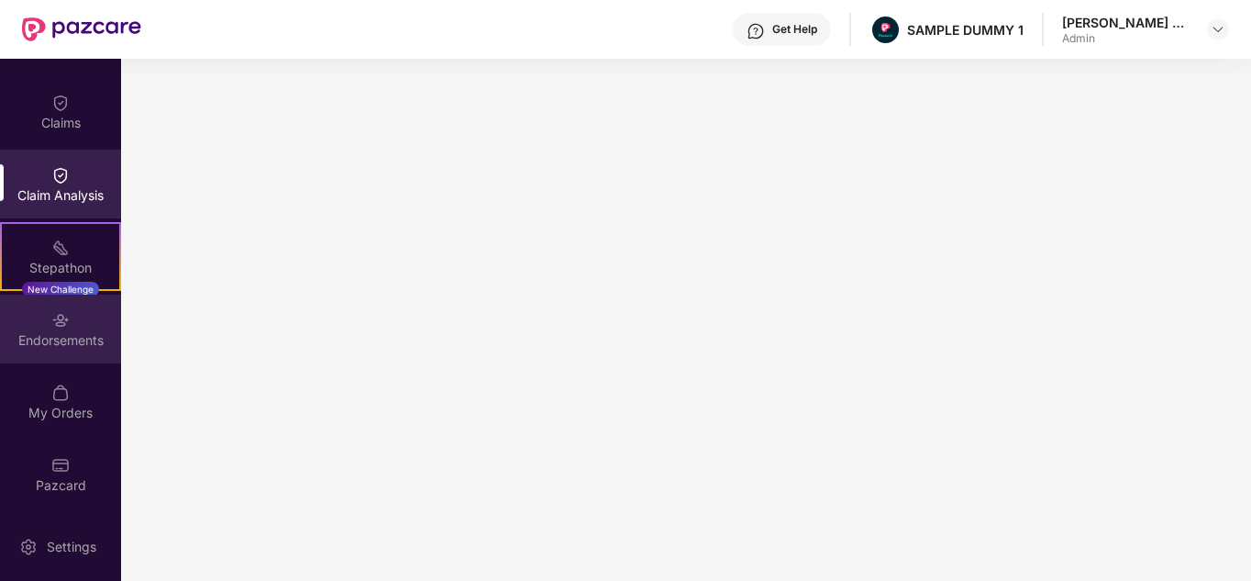
click at [51, 344] on div "Endorsements" at bounding box center [60, 340] width 121 height 18
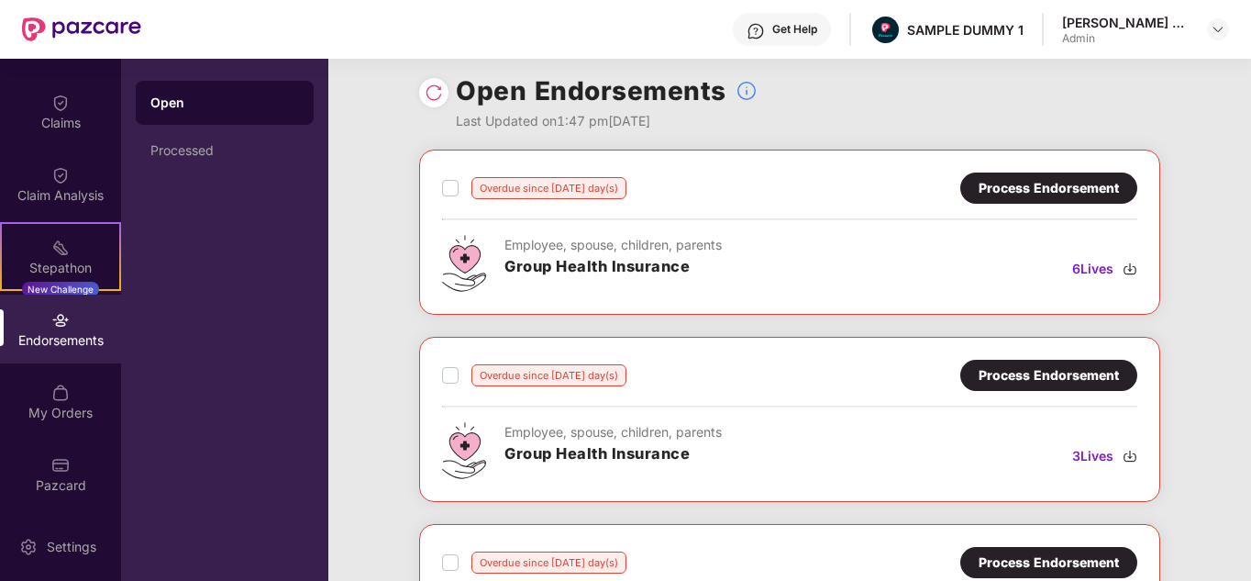
scroll to position [11, 0]
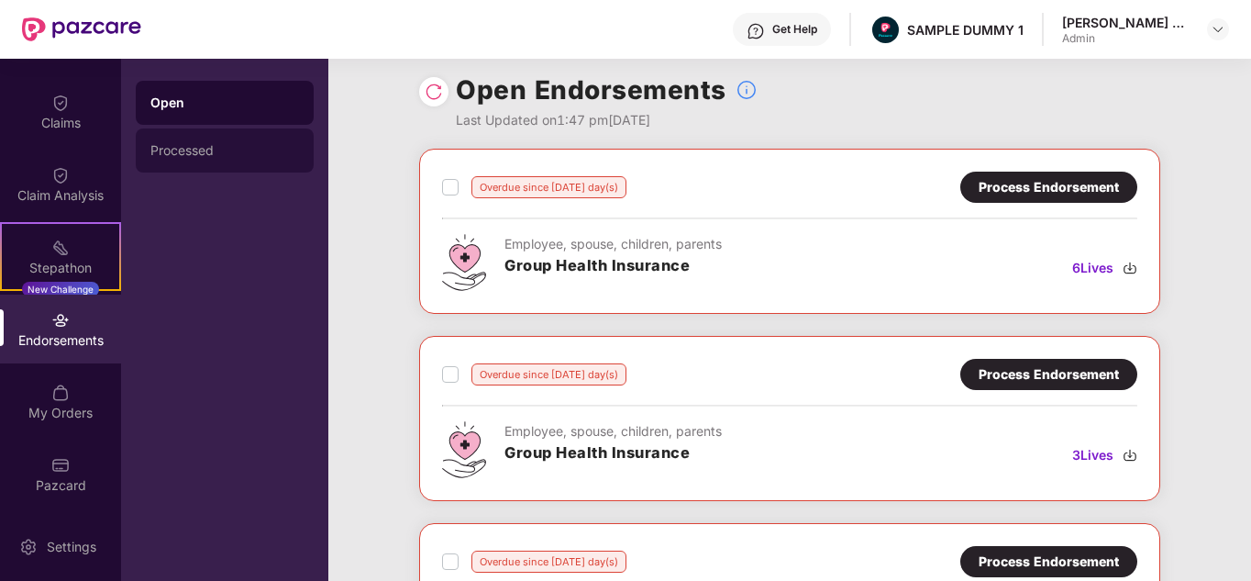
click at [218, 165] on div "Processed" at bounding box center [225, 150] width 178 height 44
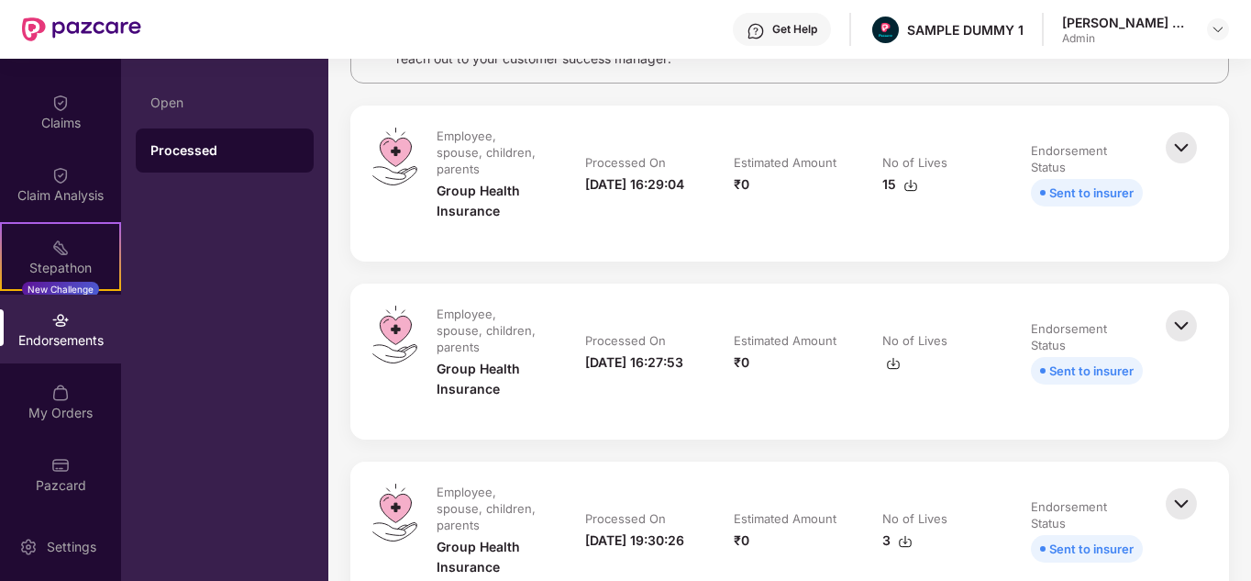
scroll to position [193, 0]
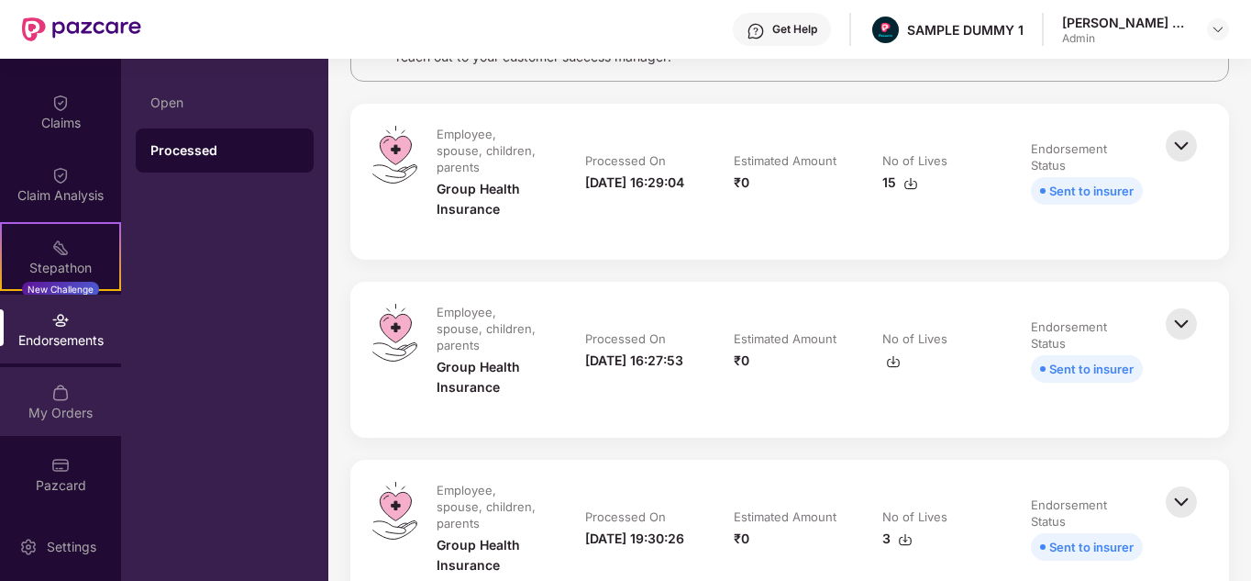
click at [57, 406] on div "My Orders" at bounding box center [60, 413] width 121 height 18
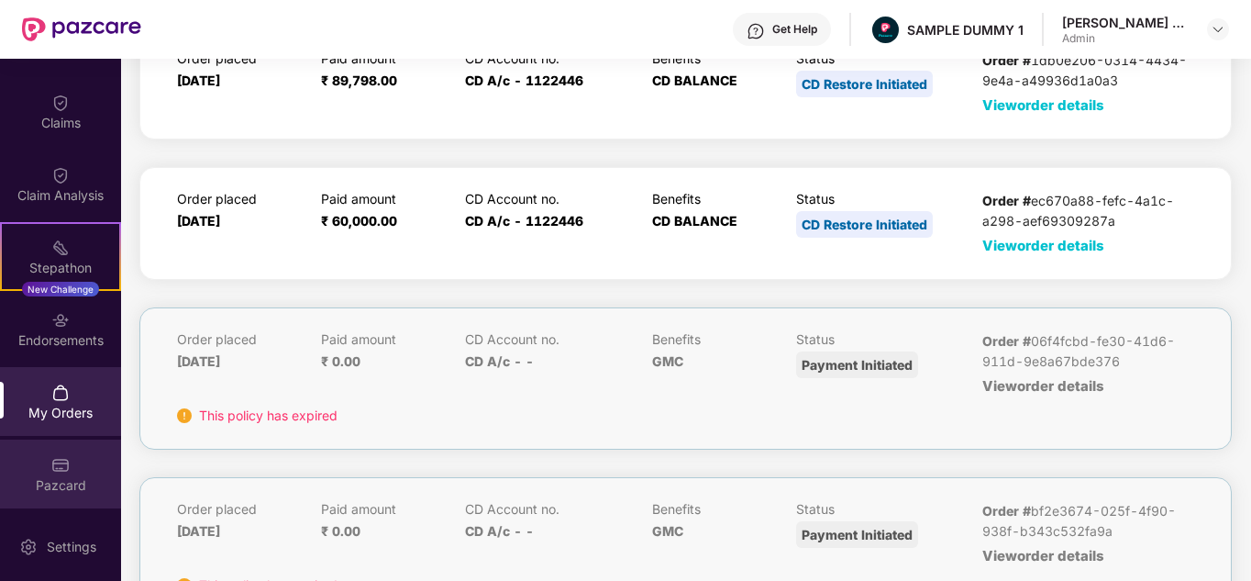
scroll to position [250, 0]
click at [83, 461] on div "Pazcard" at bounding box center [60, 473] width 121 height 69
